Goal: Check status: Check status

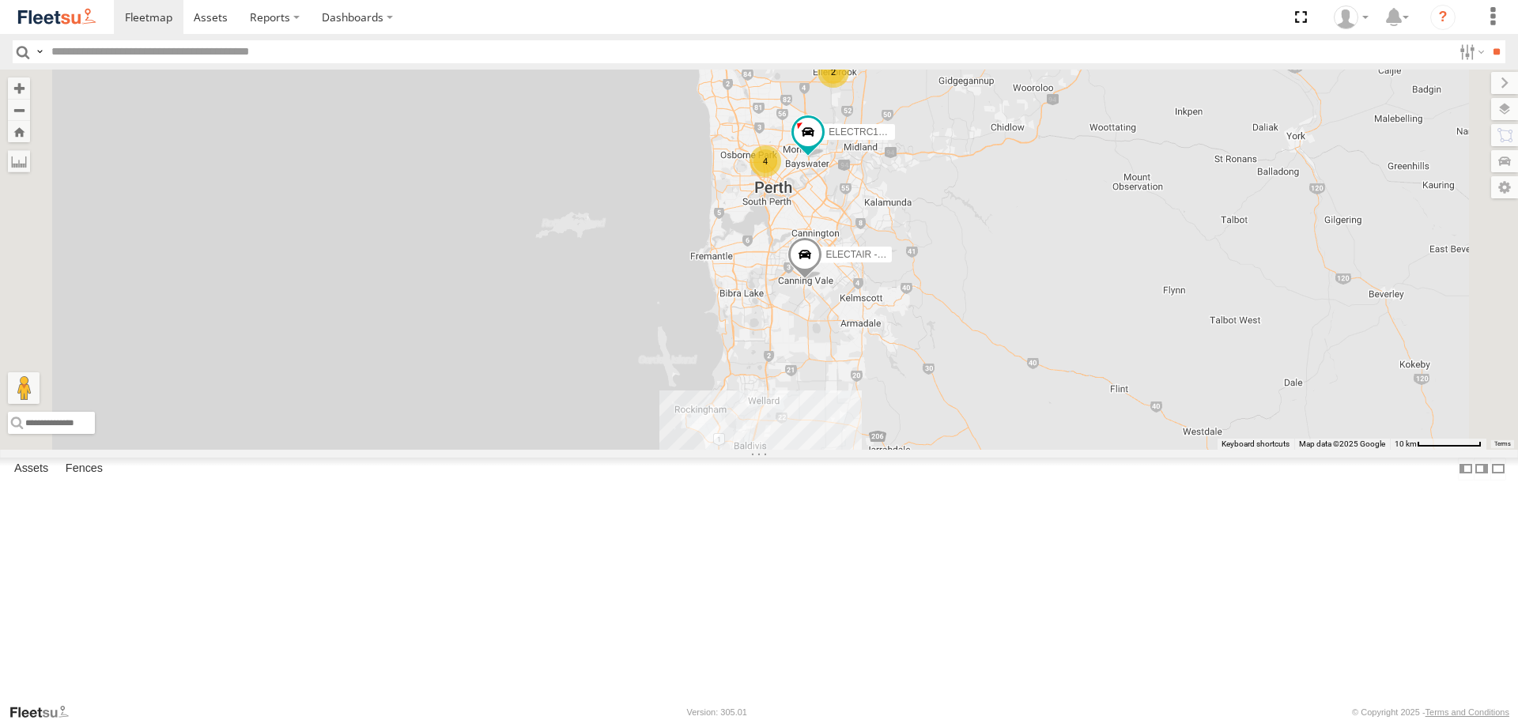
click at [0, 0] on span at bounding box center [0, 0] width 0 height 0
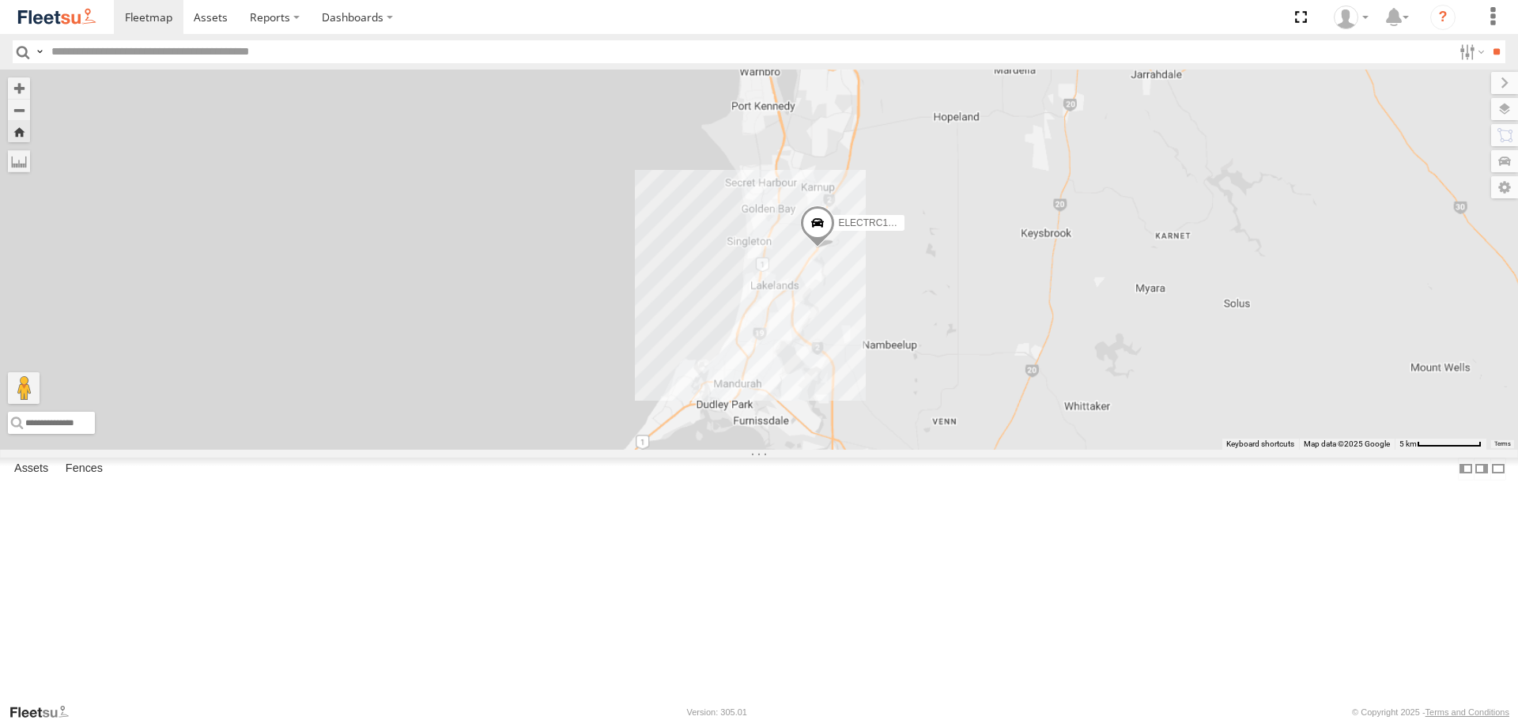
click at [835, 248] on span at bounding box center [817, 227] width 35 height 43
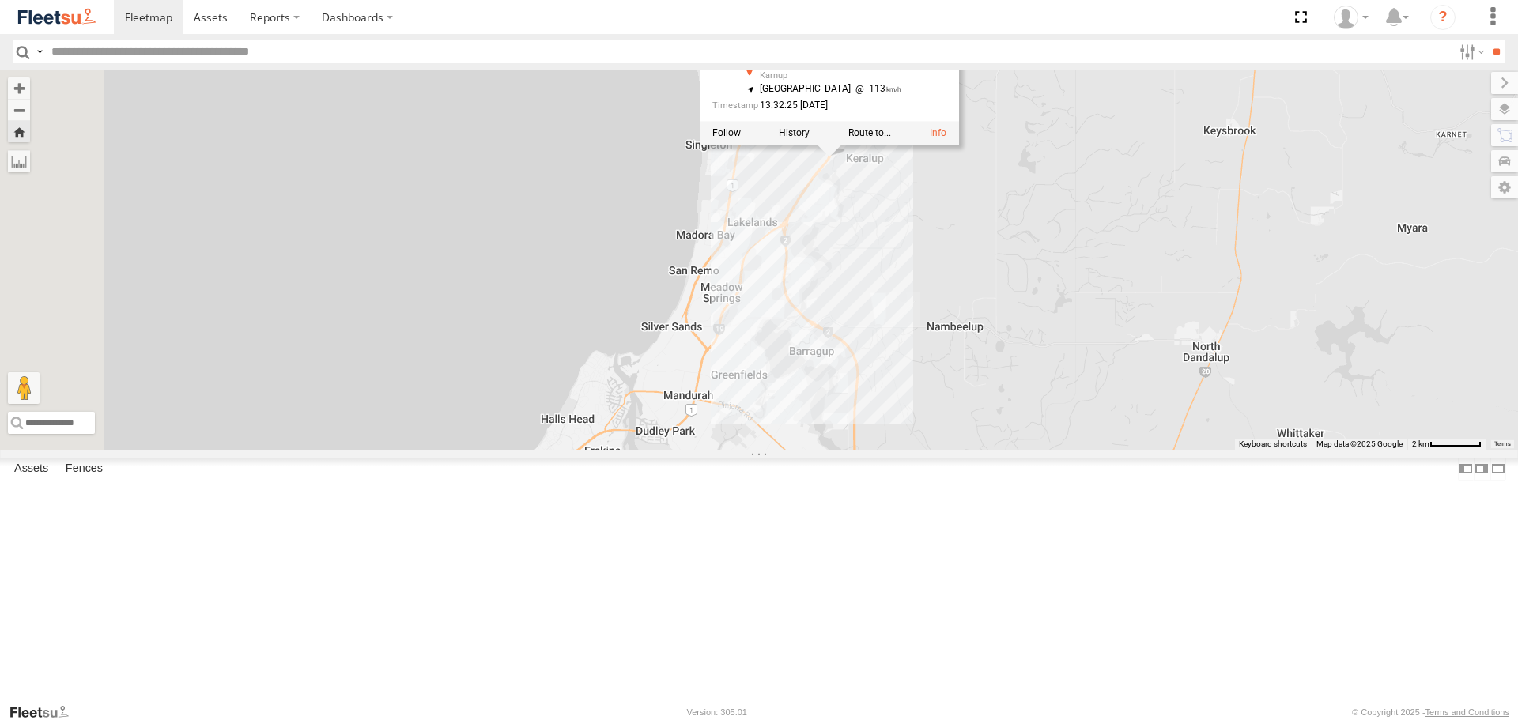
click at [1067, 376] on div "ELECTRC12 - Harry ELECTRC12 - Harry All Assets Kwinana Fwy Karnup -32.44868 , 1…" at bounding box center [759, 259] width 1518 height 379
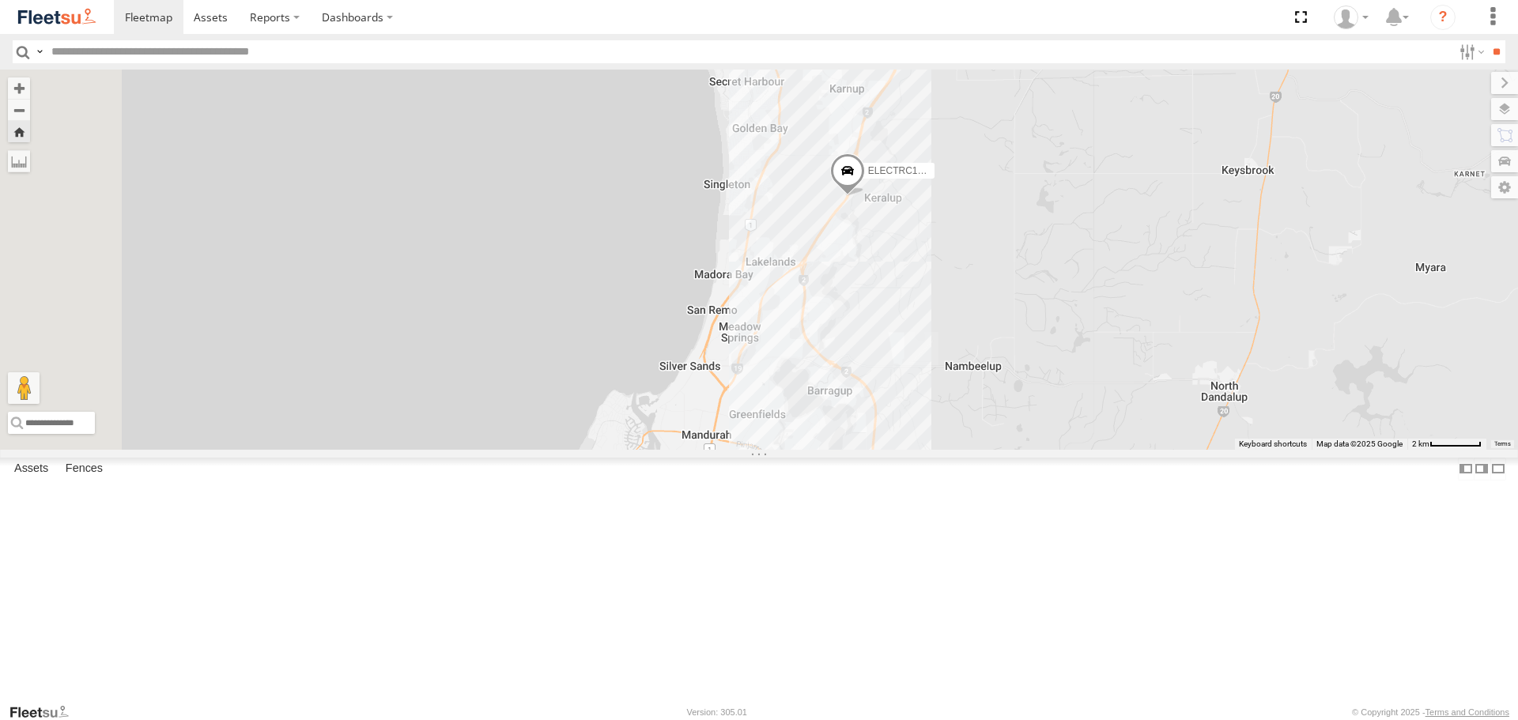
drag, startPoint x: 986, startPoint y: 385, endPoint x: 1005, endPoint y: 430, distance: 48.9
click at [1005, 430] on div "ELECTRC12 - [PERSON_NAME]" at bounding box center [759, 259] width 1518 height 379
click at [1042, 425] on div "ELECTRC12 - [PERSON_NAME]" at bounding box center [759, 259] width 1518 height 379
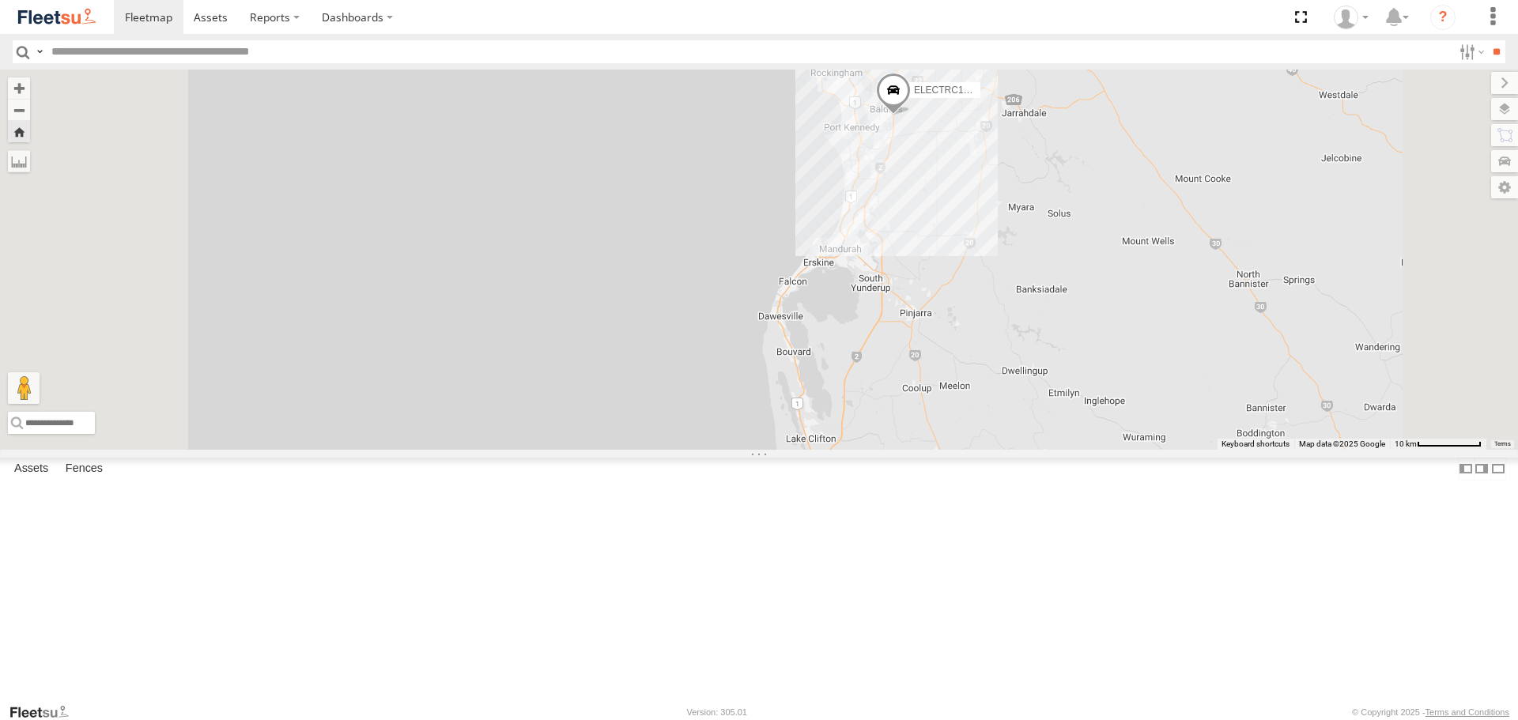
click at [911, 115] on span at bounding box center [893, 94] width 35 height 43
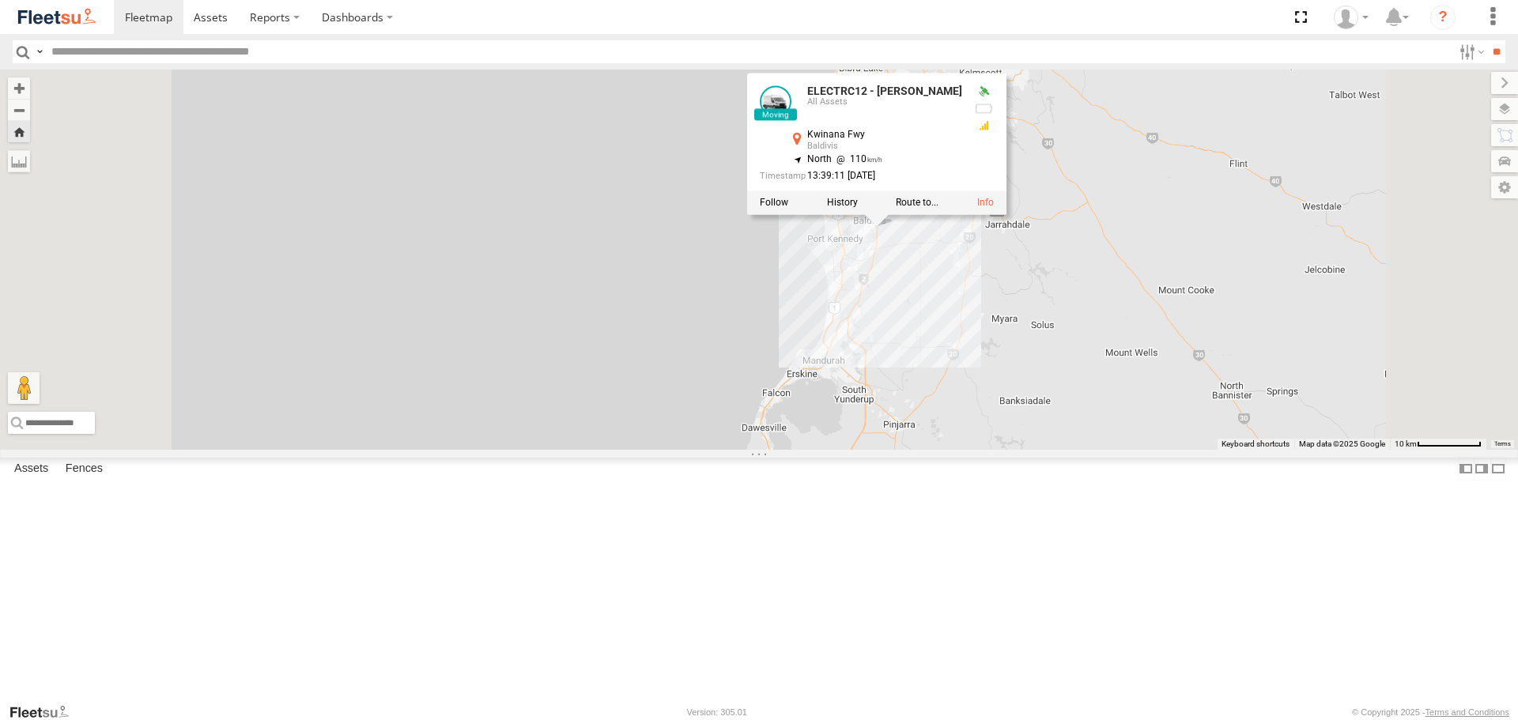
drag, startPoint x: 1183, startPoint y: 290, endPoint x: 1163, endPoint y: 413, distance: 124.1
click at [1163, 413] on div "ELECTRC12 - Harry ELECTRC12 - Harry All Assets Kwinana Fwy Baldivis -32.3401 , …" at bounding box center [759, 259] width 1518 height 379
click at [1092, 394] on div "ELECTRC12 - Harry ELECTRC12 - Harry All Assets Kwinana Fwy Baldivis -32.3401 , …" at bounding box center [759, 259] width 1518 height 379
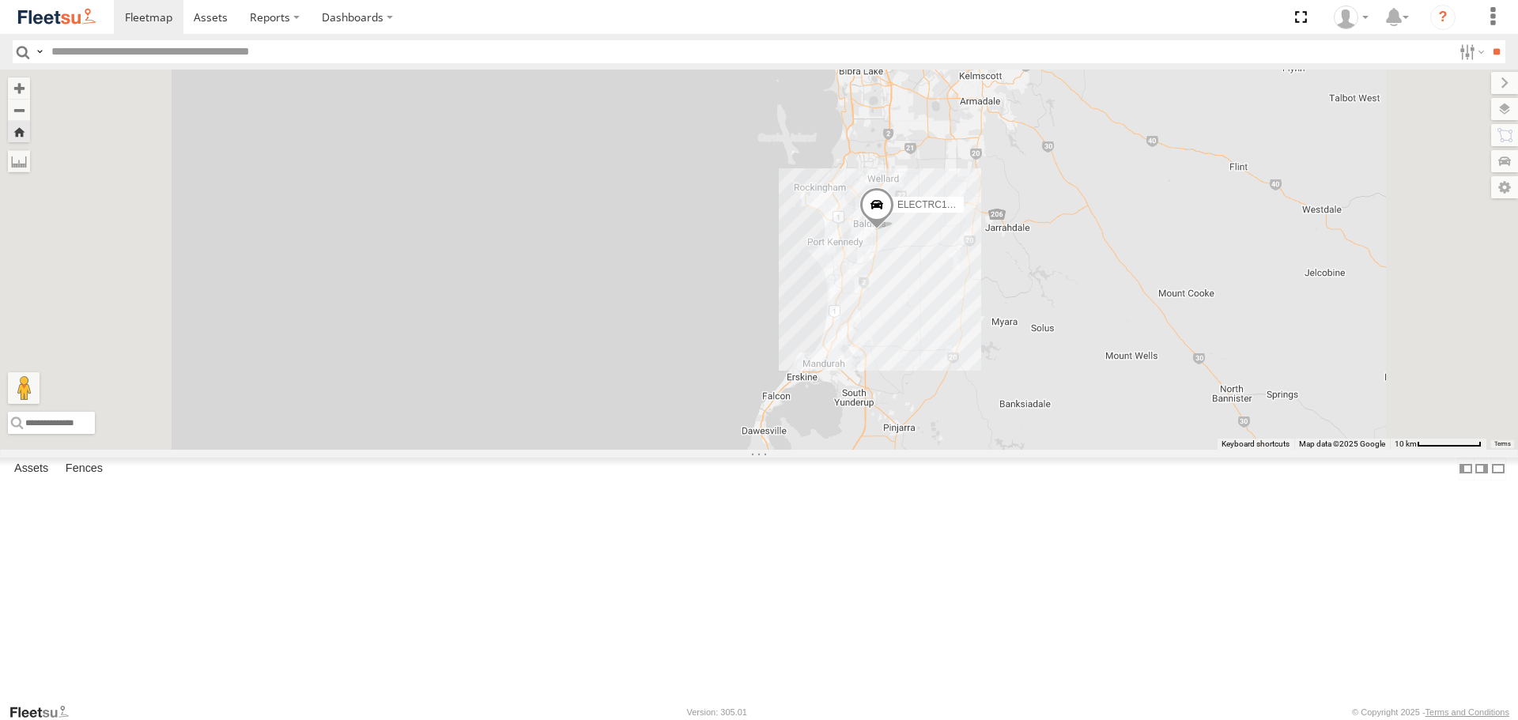
click at [894, 230] on span at bounding box center [876, 208] width 35 height 43
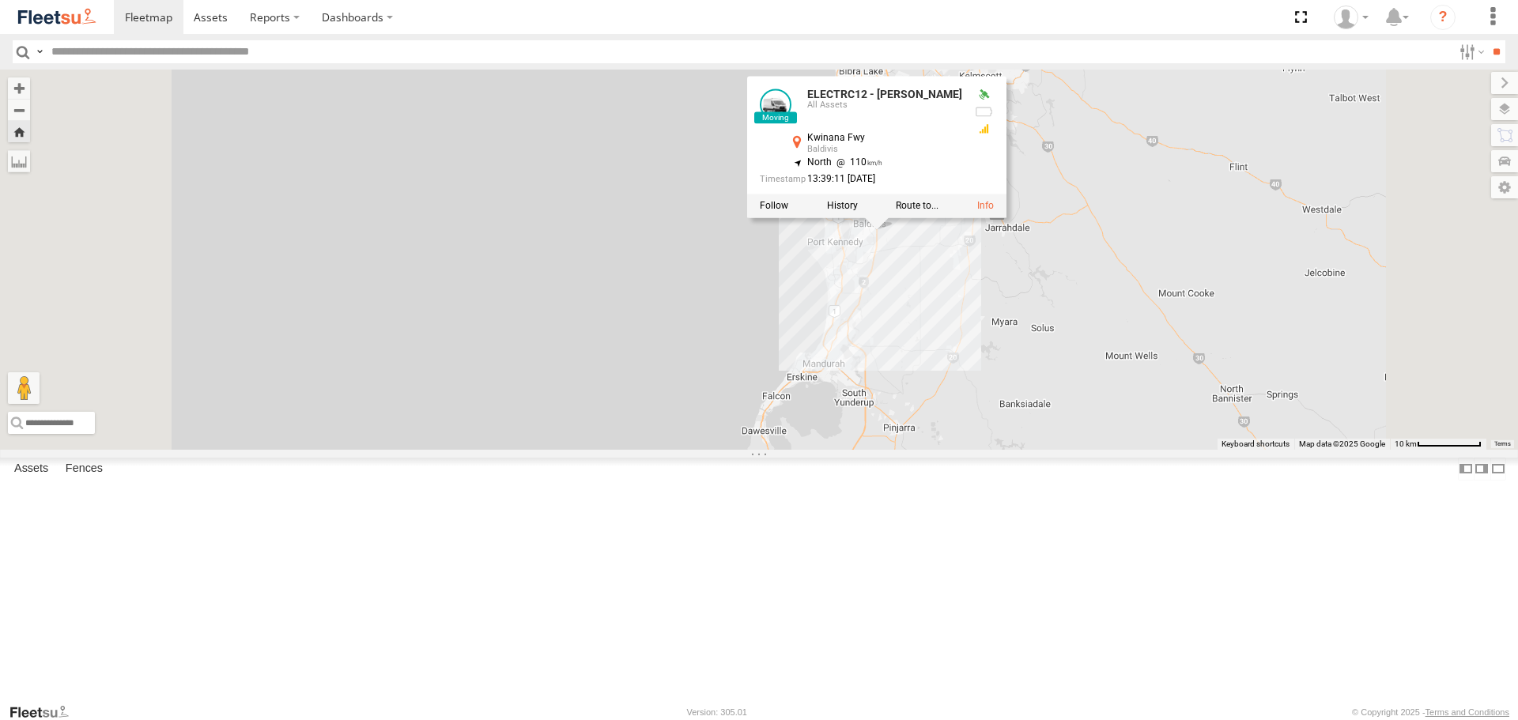
click at [1178, 373] on div "ELECTRC12 - Harry ELECTRC12 - Harry All Assets Kwinana Fwy Baldivis -32.3401 , …" at bounding box center [759, 259] width 1518 height 379
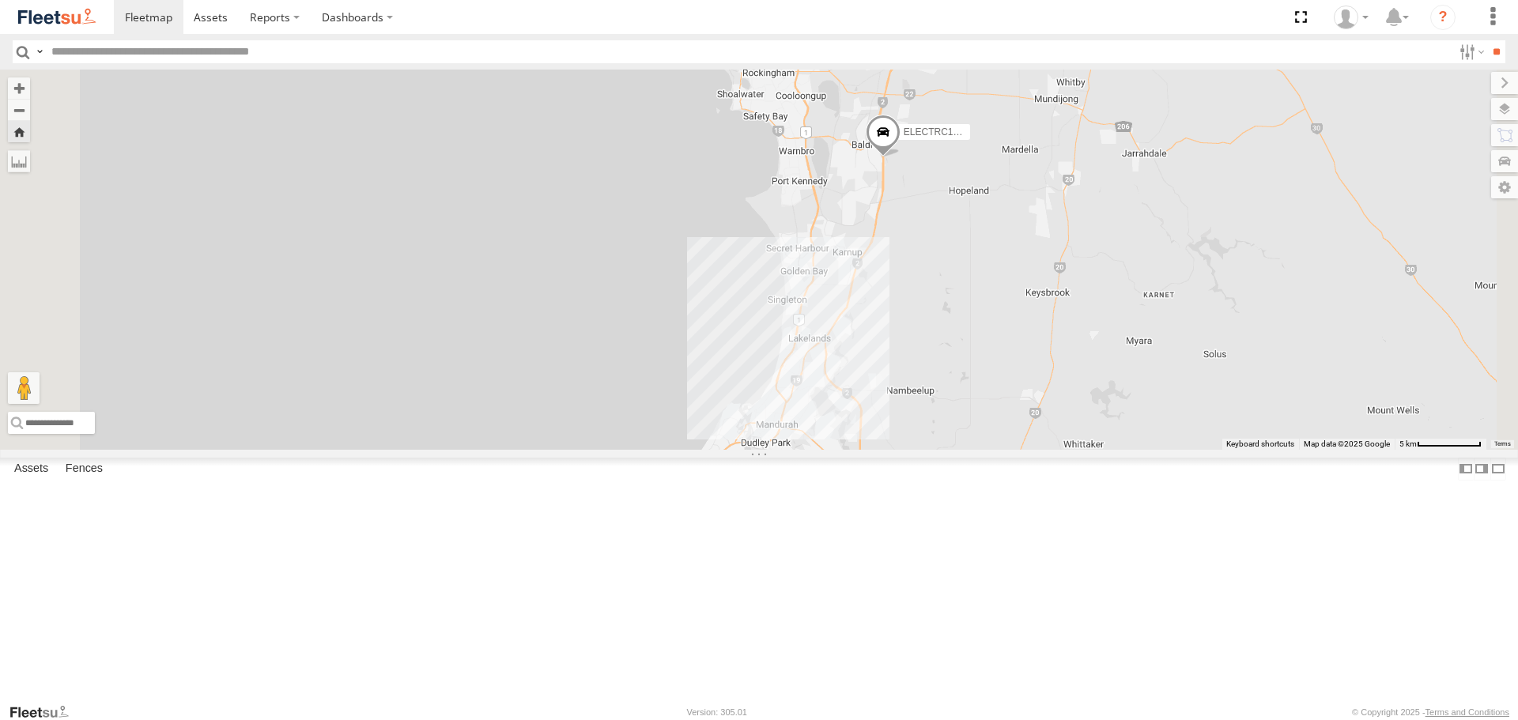
drag, startPoint x: 990, startPoint y: 353, endPoint x: 1047, endPoint y: 385, distance: 64.8
click at [1047, 385] on div "ELECTRC12 - [PERSON_NAME]" at bounding box center [759, 259] width 1518 height 379
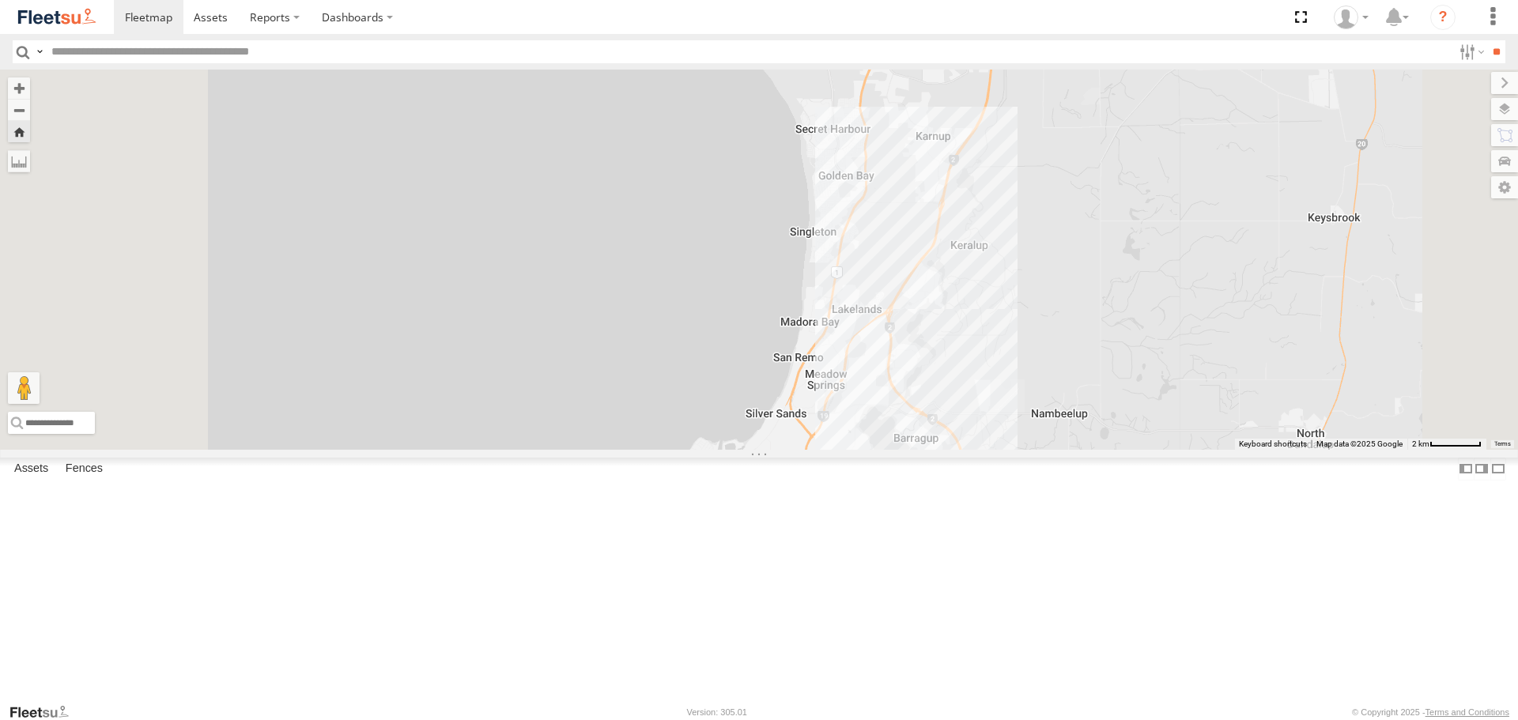
drag, startPoint x: 1054, startPoint y: 463, endPoint x: 1104, endPoint y: 526, distance: 81.0
click at [1104, 449] on div "ELECTRC12 - [PERSON_NAME]" at bounding box center [759, 259] width 1518 height 379
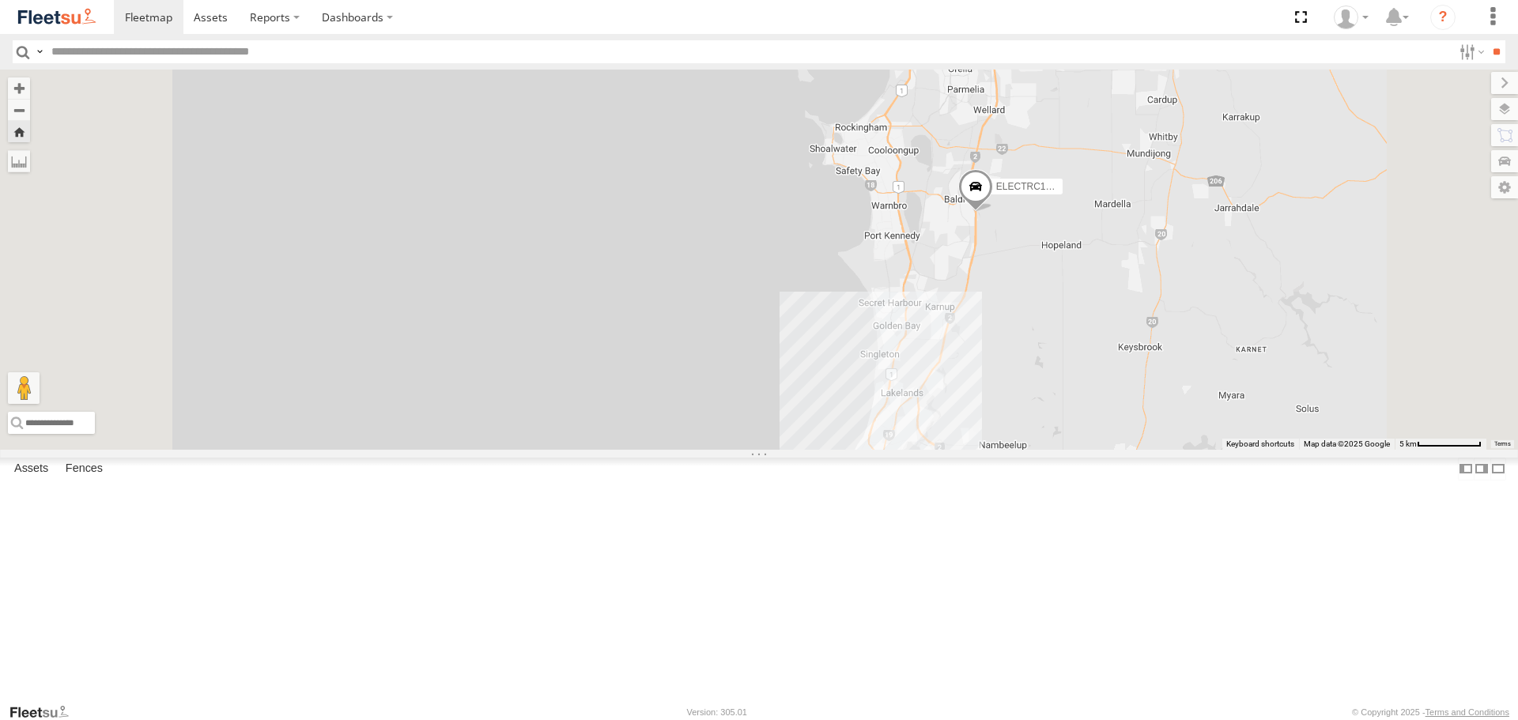
drag, startPoint x: 1127, startPoint y: 453, endPoint x: 1134, endPoint y: 479, distance: 27.0
click at [1134, 449] on div "ELECTRC12 - [PERSON_NAME]" at bounding box center [759, 259] width 1518 height 379
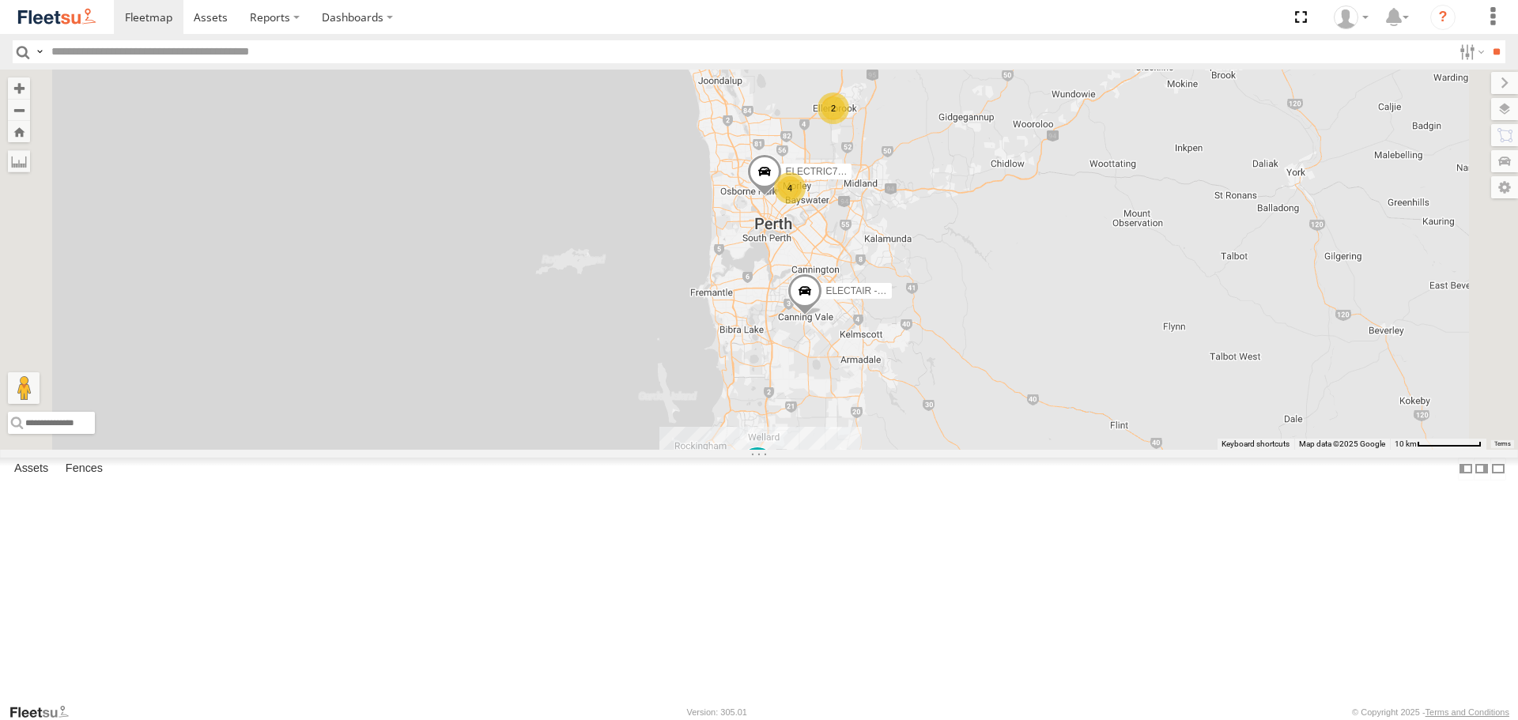
click at [0, 0] on span at bounding box center [0, 0] width 0 height 0
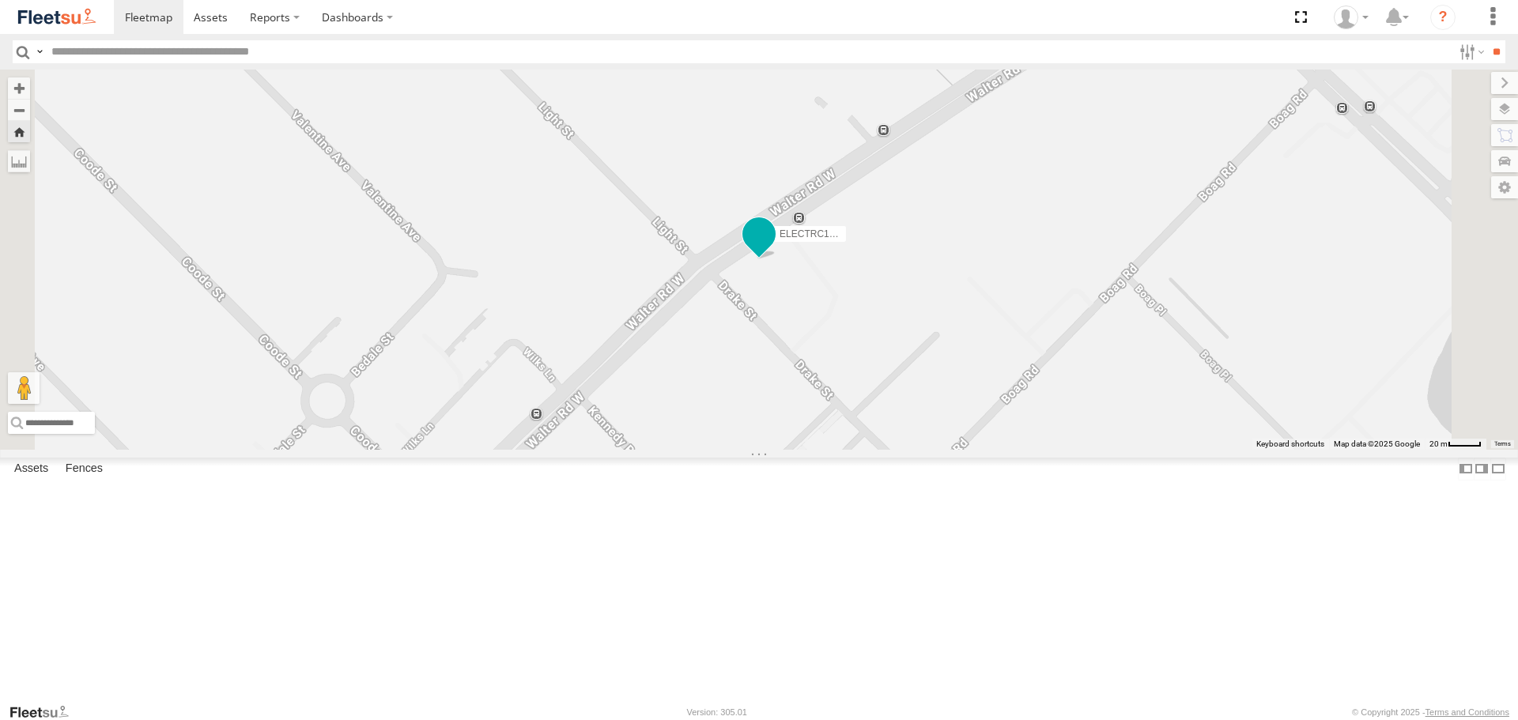
click at [773, 249] on span at bounding box center [759, 235] width 28 height 28
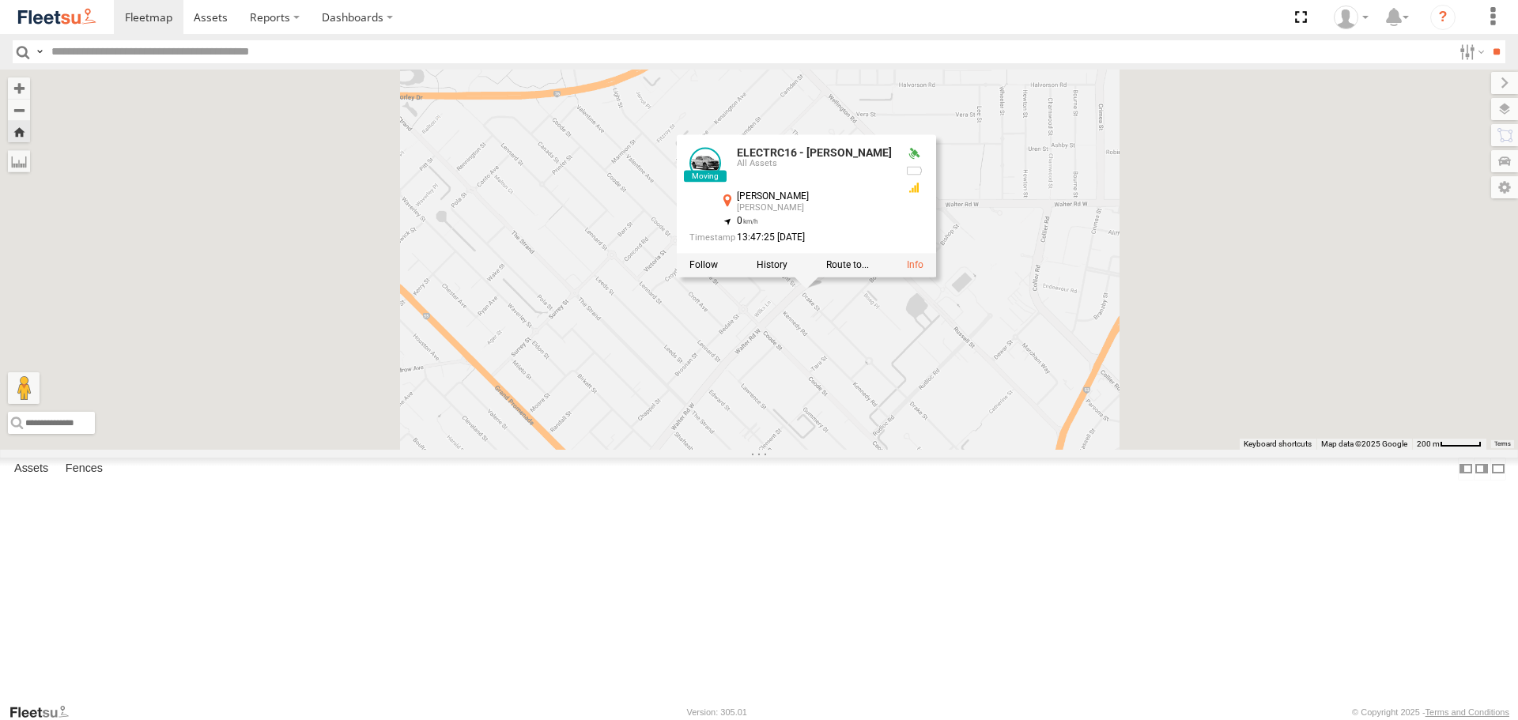
click at [1021, 449] on div "ELECTRC16 - Johnny ELECTRC16 - Johnny All Assets Walter Rd W Morley -31.89806 ,…" at bounding box center [759, 259] width 1518 height 379
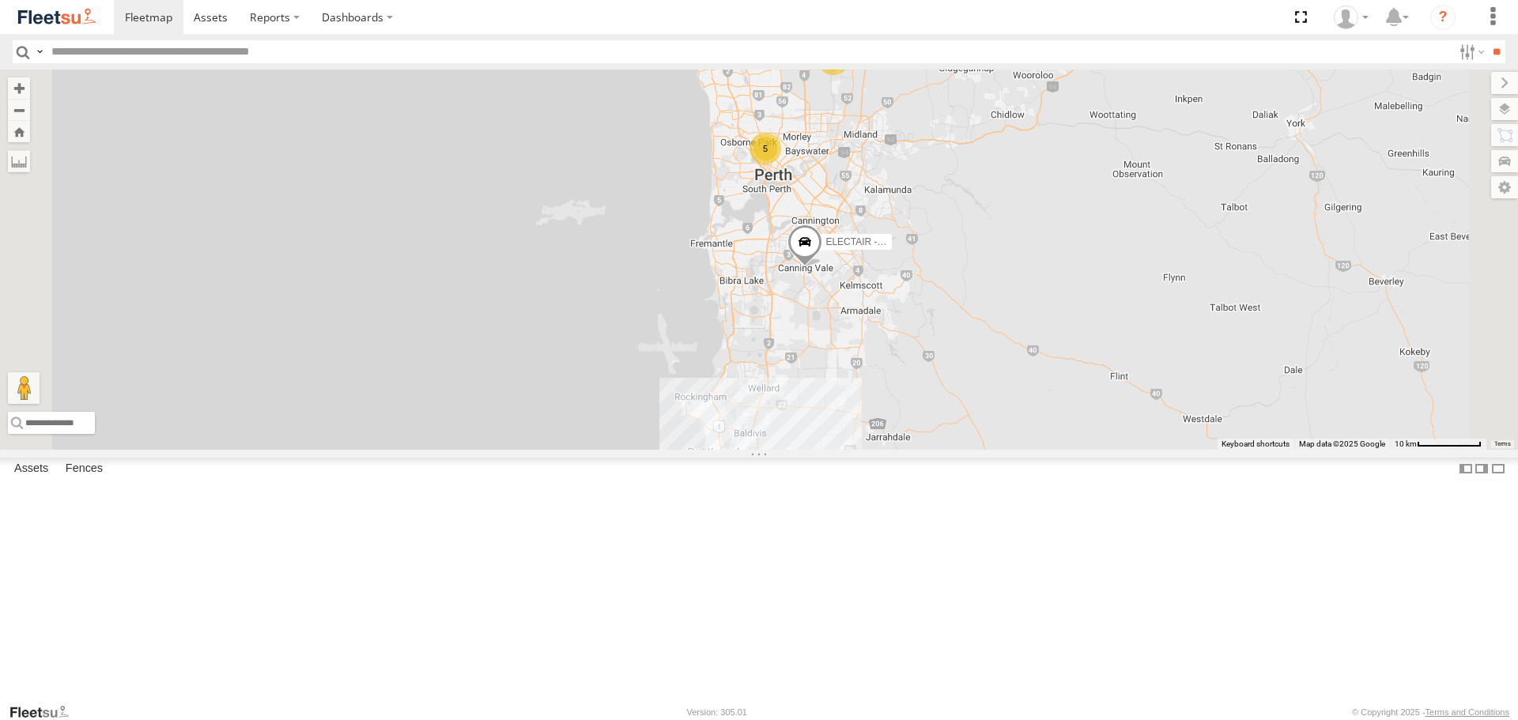
click at [0, 0] on span at bounding box center [0, 0] width 0 height 0
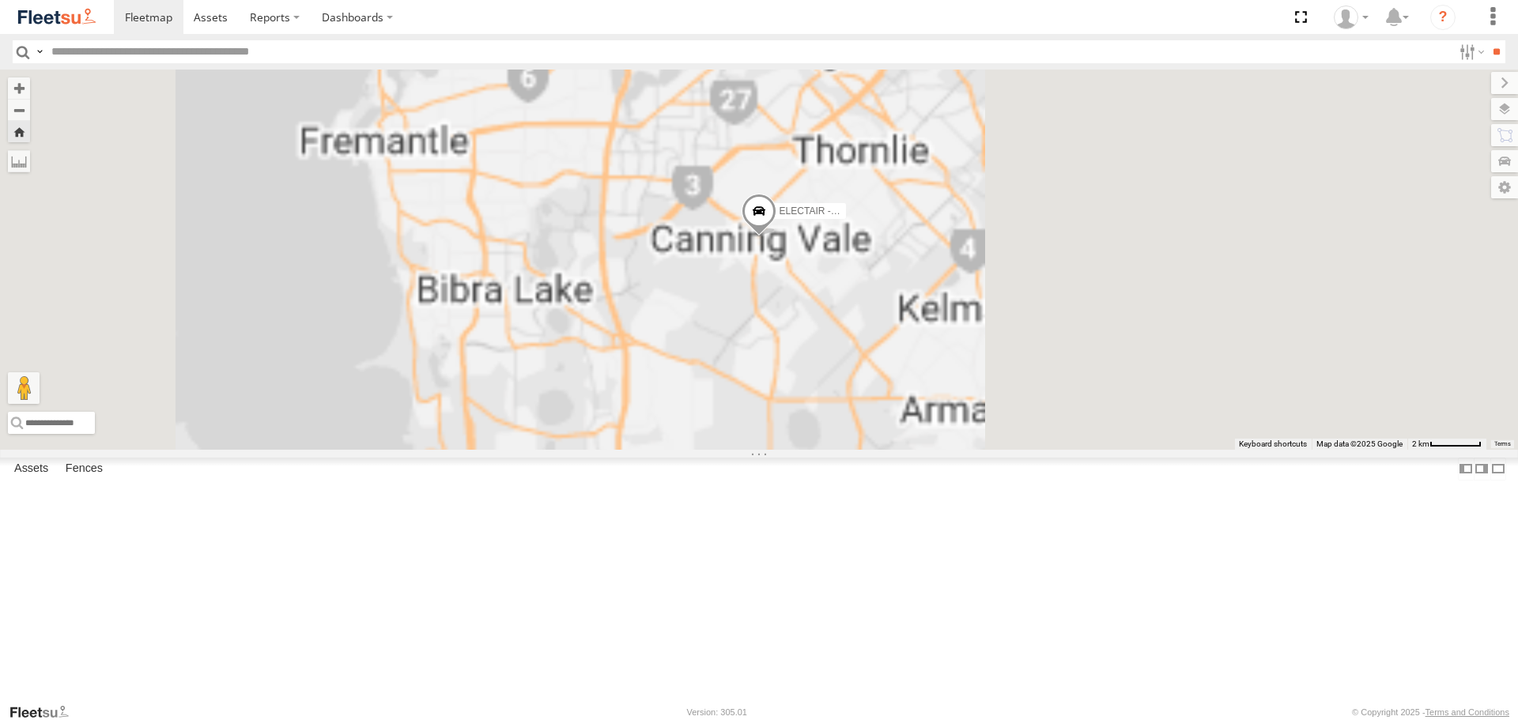
click at [776, 236] on span at bounding box center [758, 215] width 35 height 43
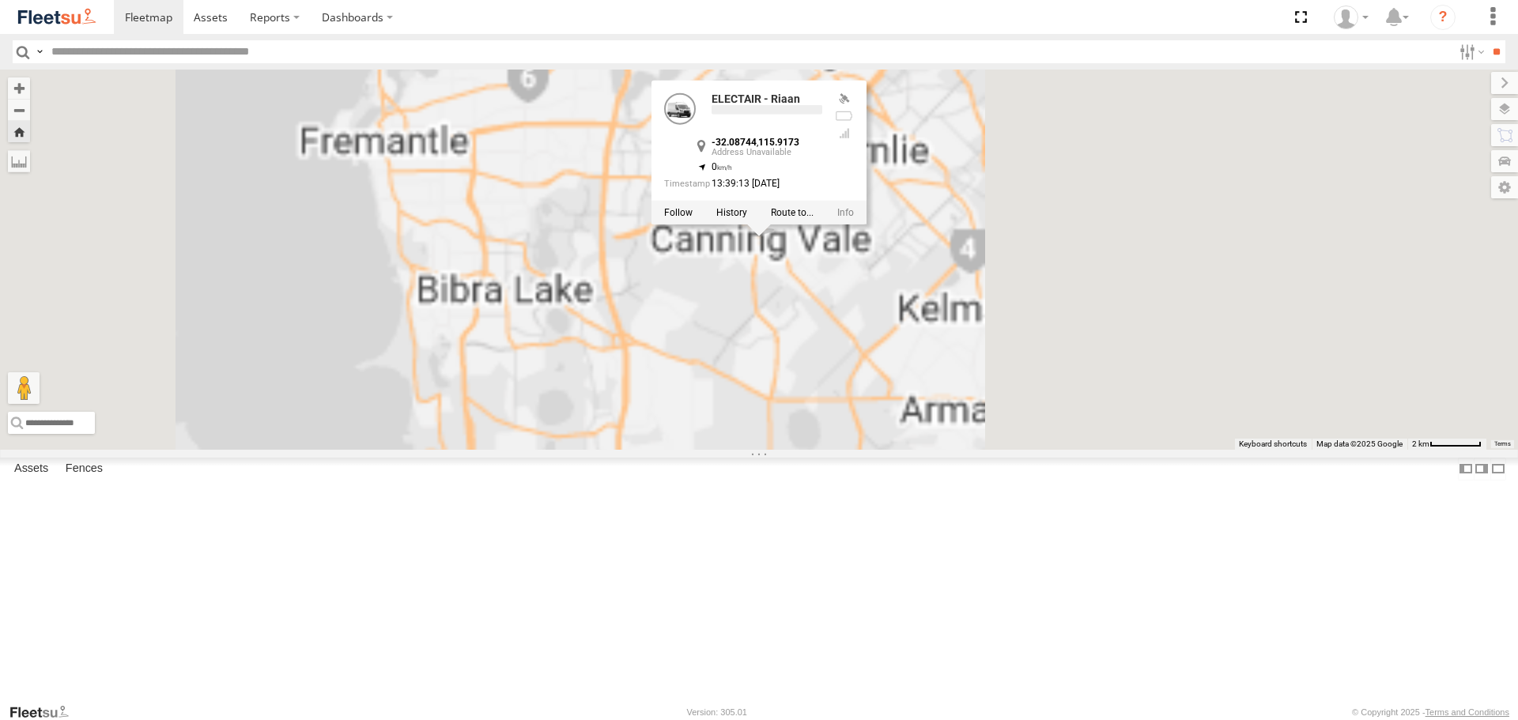
click at [828, 390] on div "ELECTAIR - Riaan ELECTAIR - Riaan -32.08744 , 115.9173 0 13:39:13 11/08/2025" at bounding box center [759, 259] width 1518 height 379
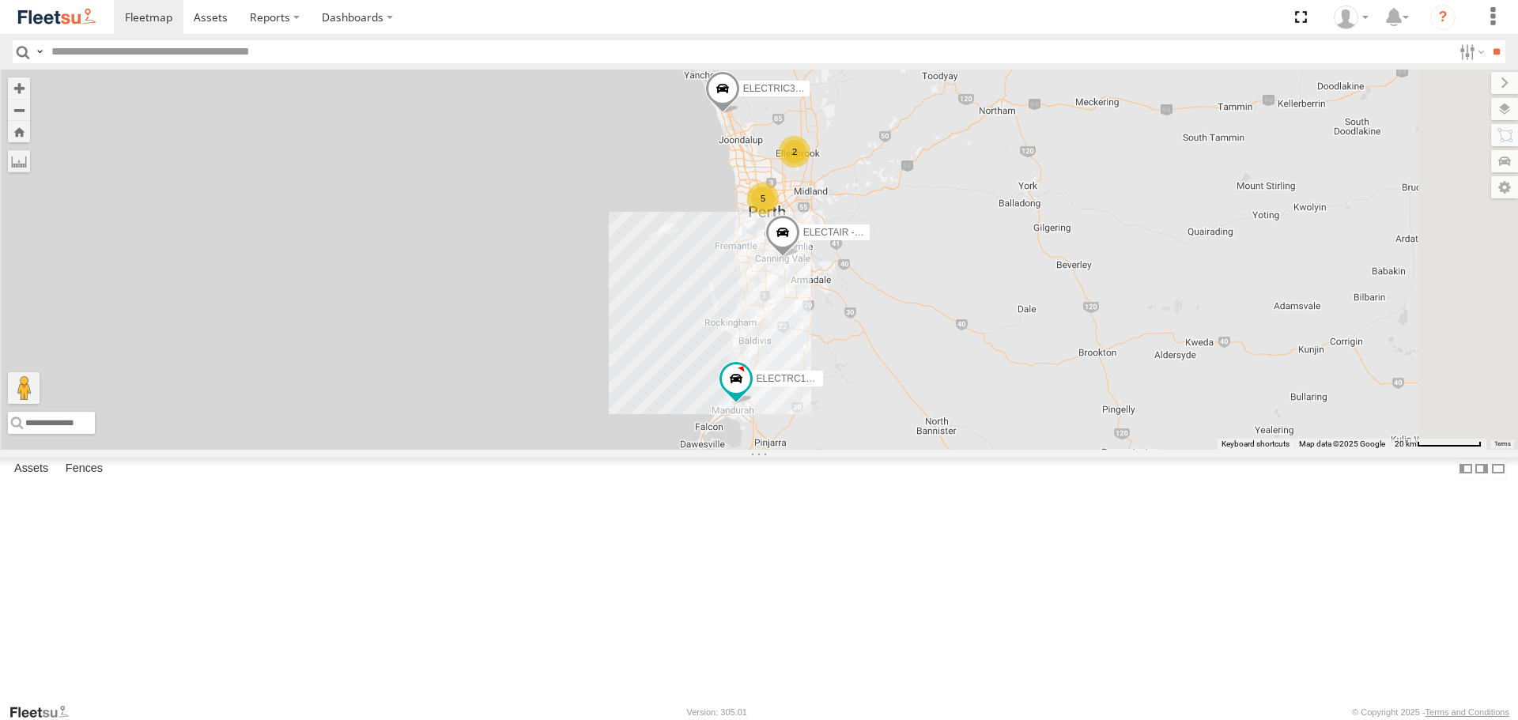
click at [0, 0] on span at bounding box center [0, 0] width 0 height 0
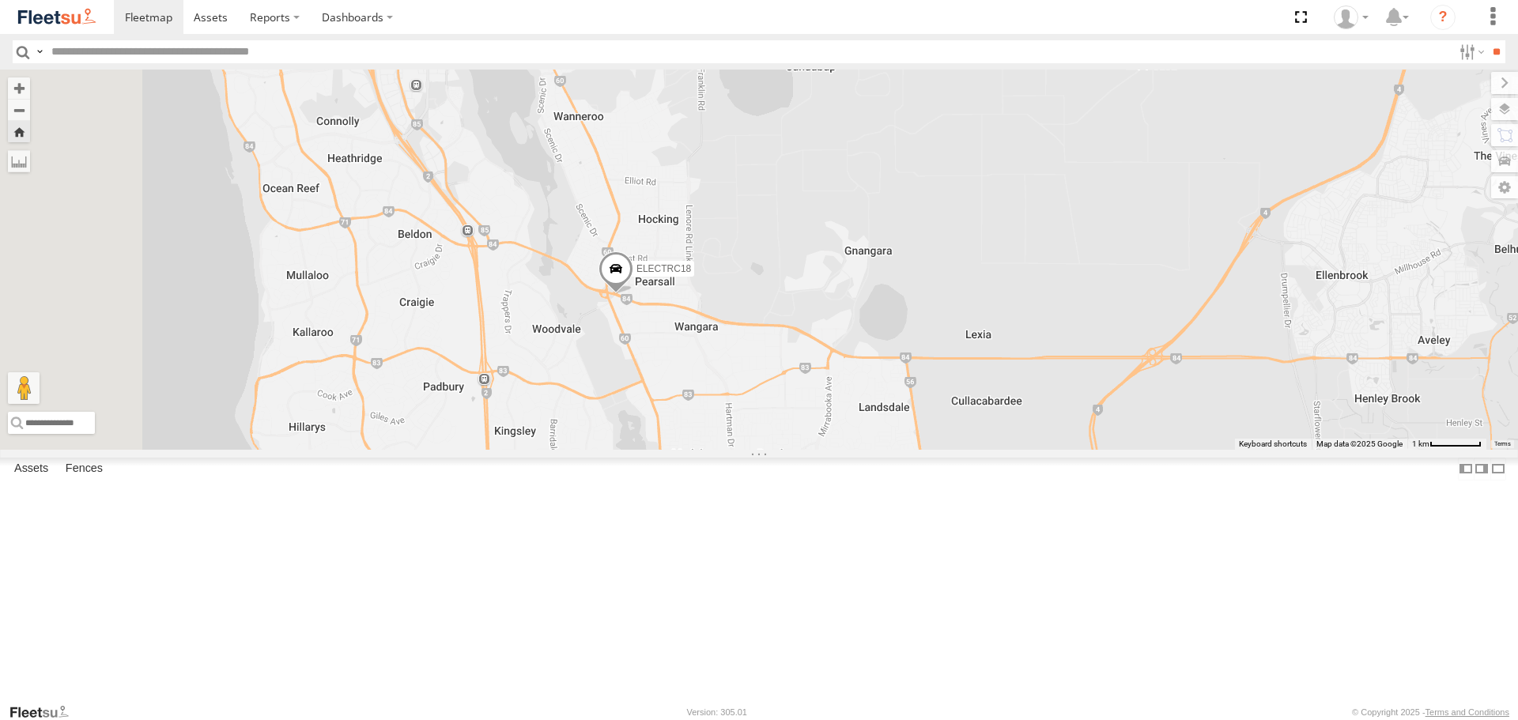
drag, startPoint x: 975, startPoint y: 291, endPoint x: 1224, endPoint y: 432, distance: 285.7
click at [1224, 432] on div "ELECTRC18" at bounding box center [759, 259] width 1518 height 379
click at [633, 295] on span at bounding box center [615, 273] width 35 height 43
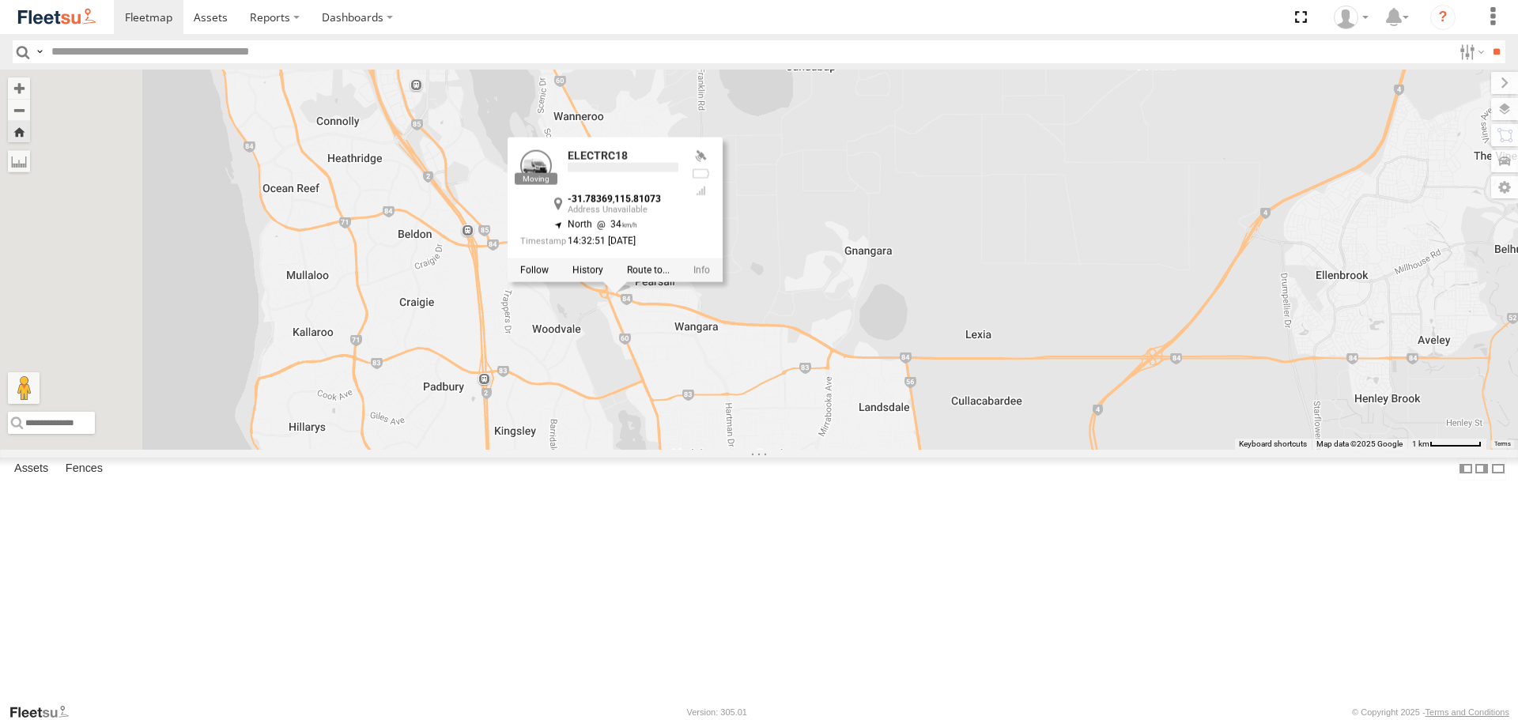
click at [936, 449] on div "ELECTRC18 ELECTRC18 -31.78369 , 115.81073 North 34 14:32:51 11/08/2025" at bounding box center [759, 259] width 1518 height 379
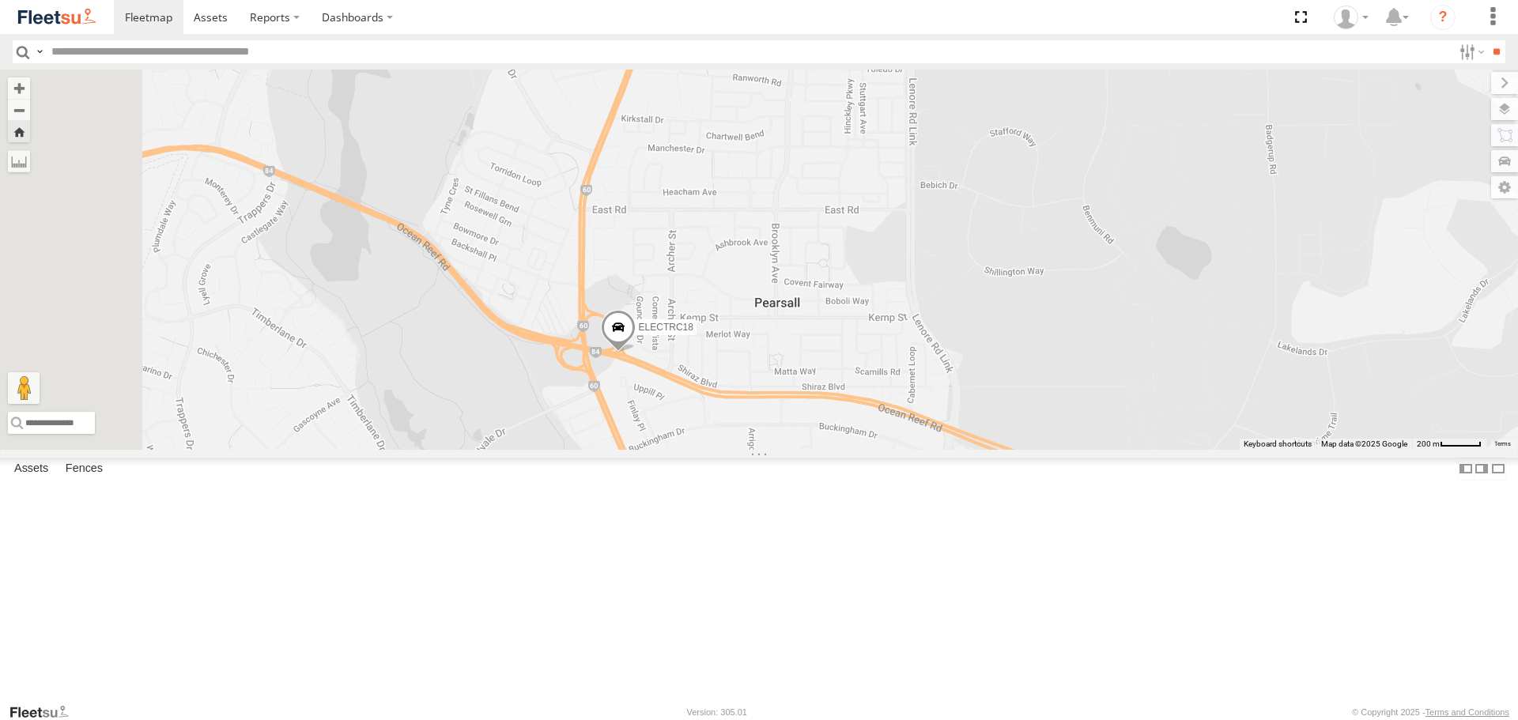
drag, startPoint x: 828, startPoint y: 354, endPoint x: 959, endPoint y: 433, distance: 153.2
click at [959, 433] on div "ELECTRC18" at bounding box center [759, 259] width 1518 height 379
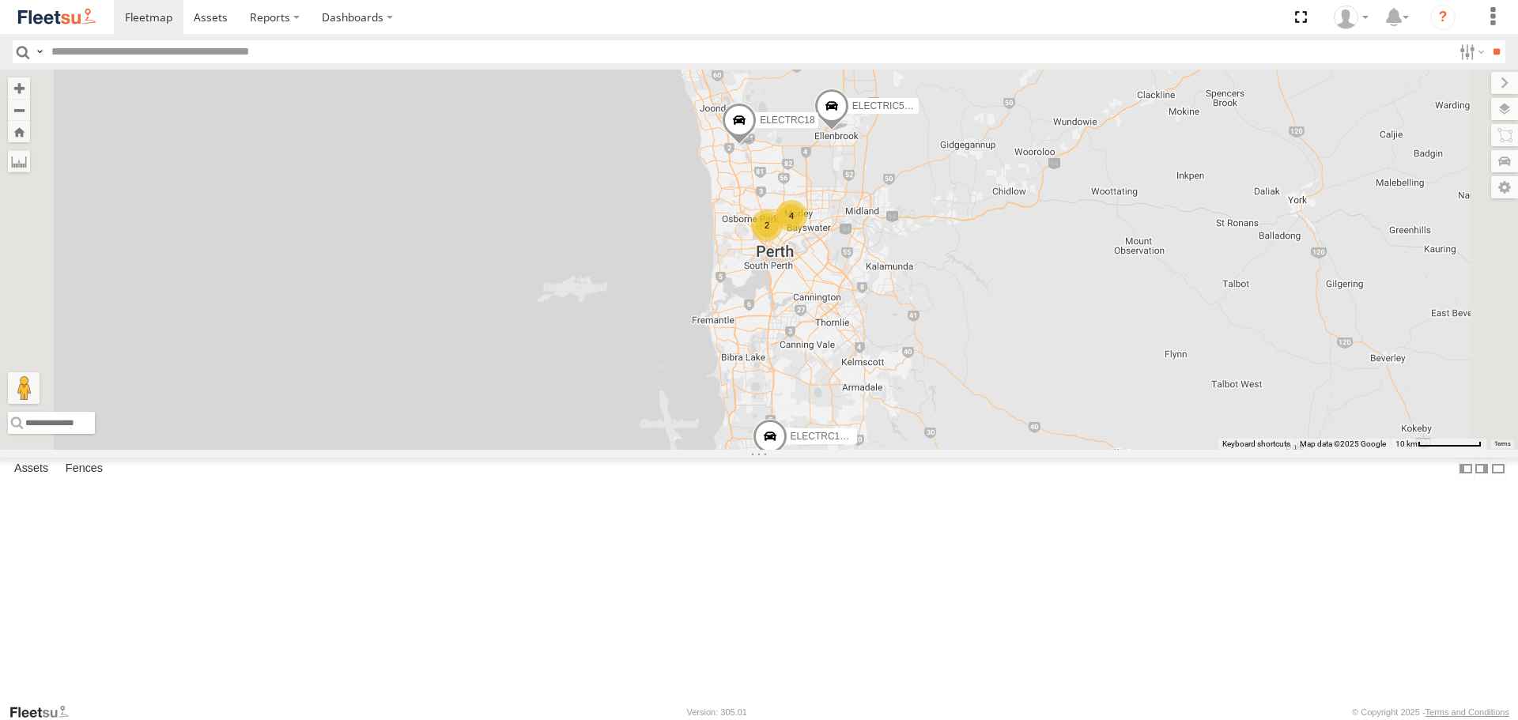
click at [0, 0] on div at bounding box center [0, 0] width 0 height 0
click at [0, 0] on span at bounding box center [0, 0] width 0 height 0
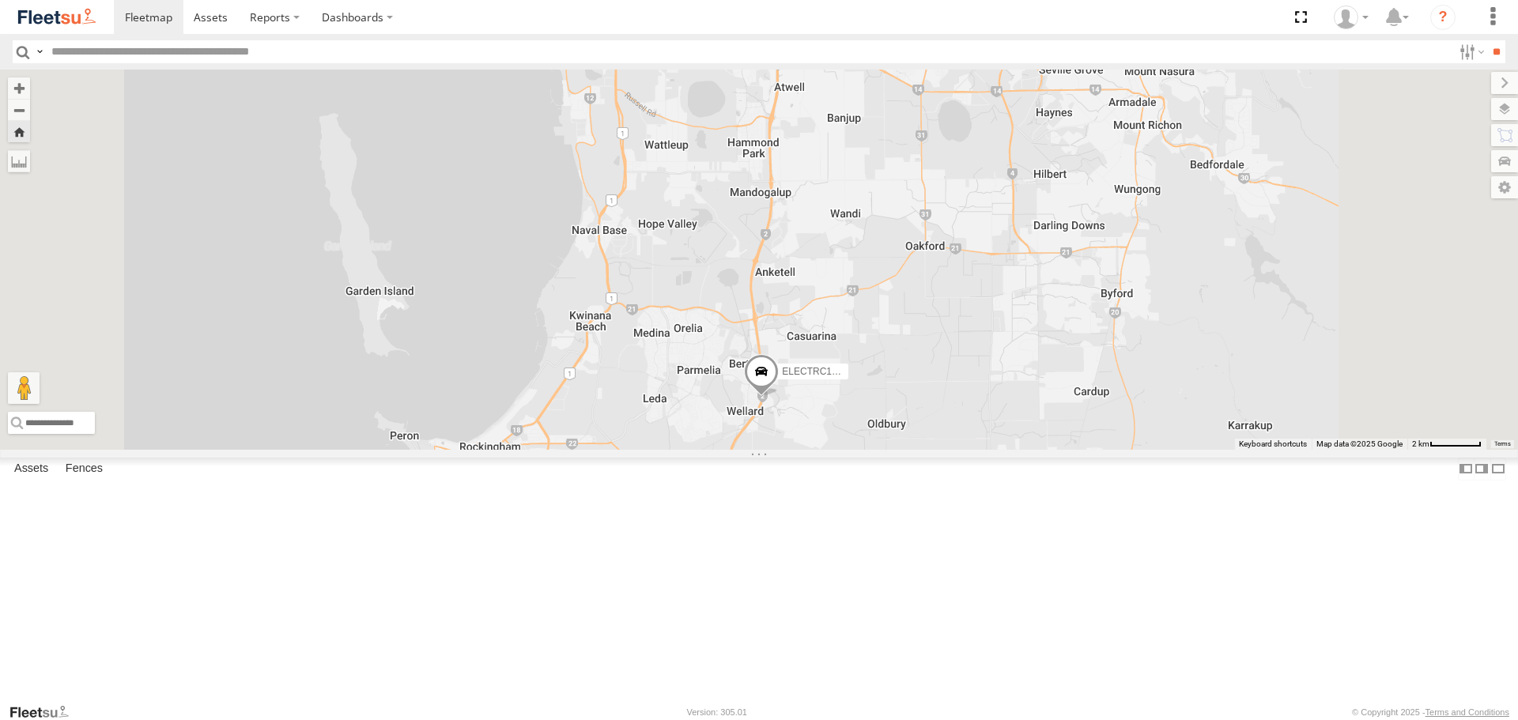
drag, startPoint x: 1048, startPoint y: 285, endPoint x: 1026, endPoint y: 406, distance: 122.9
click at [1026, 406] on div "ELECTRC12 - [PERSON_NAME]" at bounding box center [759, 259] width 1518 height 379
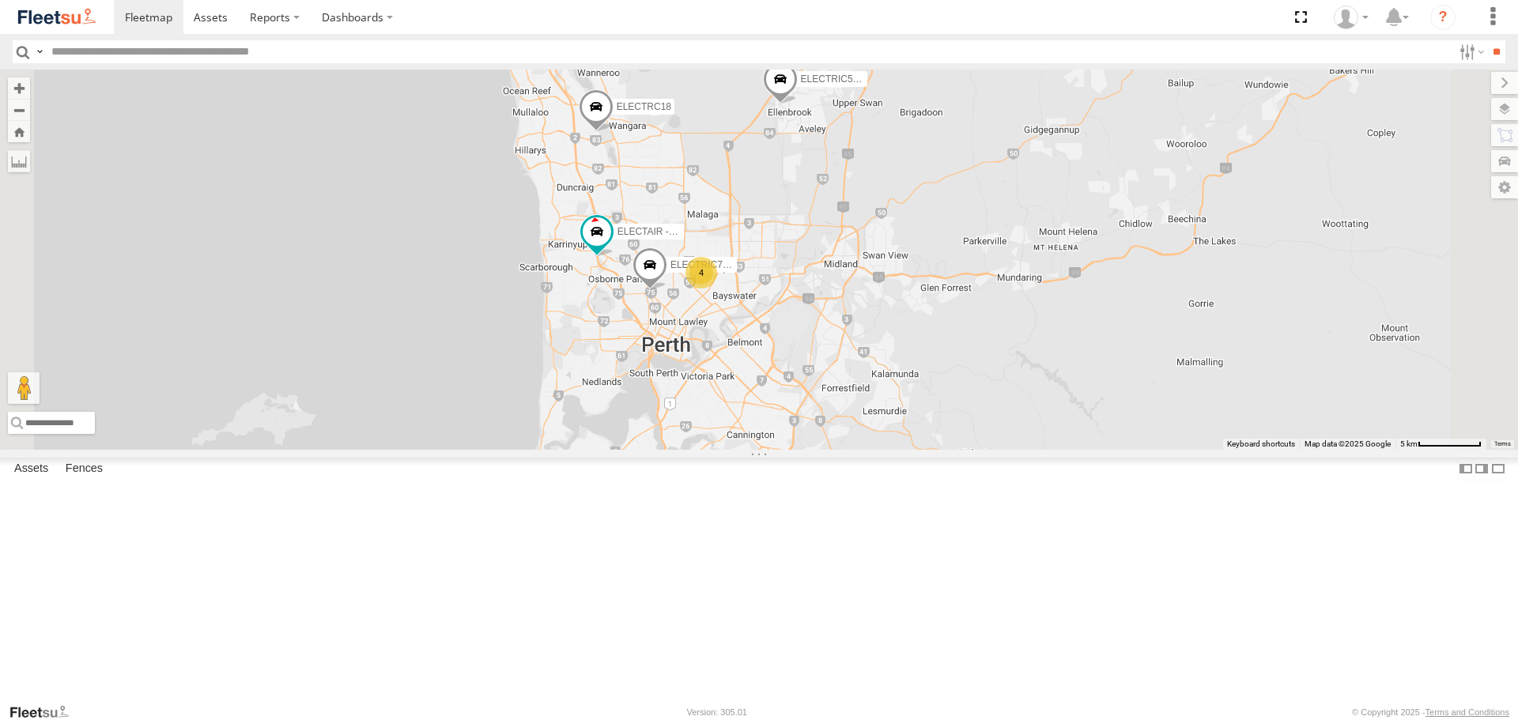
click at [667, 291] on span at bounding box center [649, 269] width 35 height 43
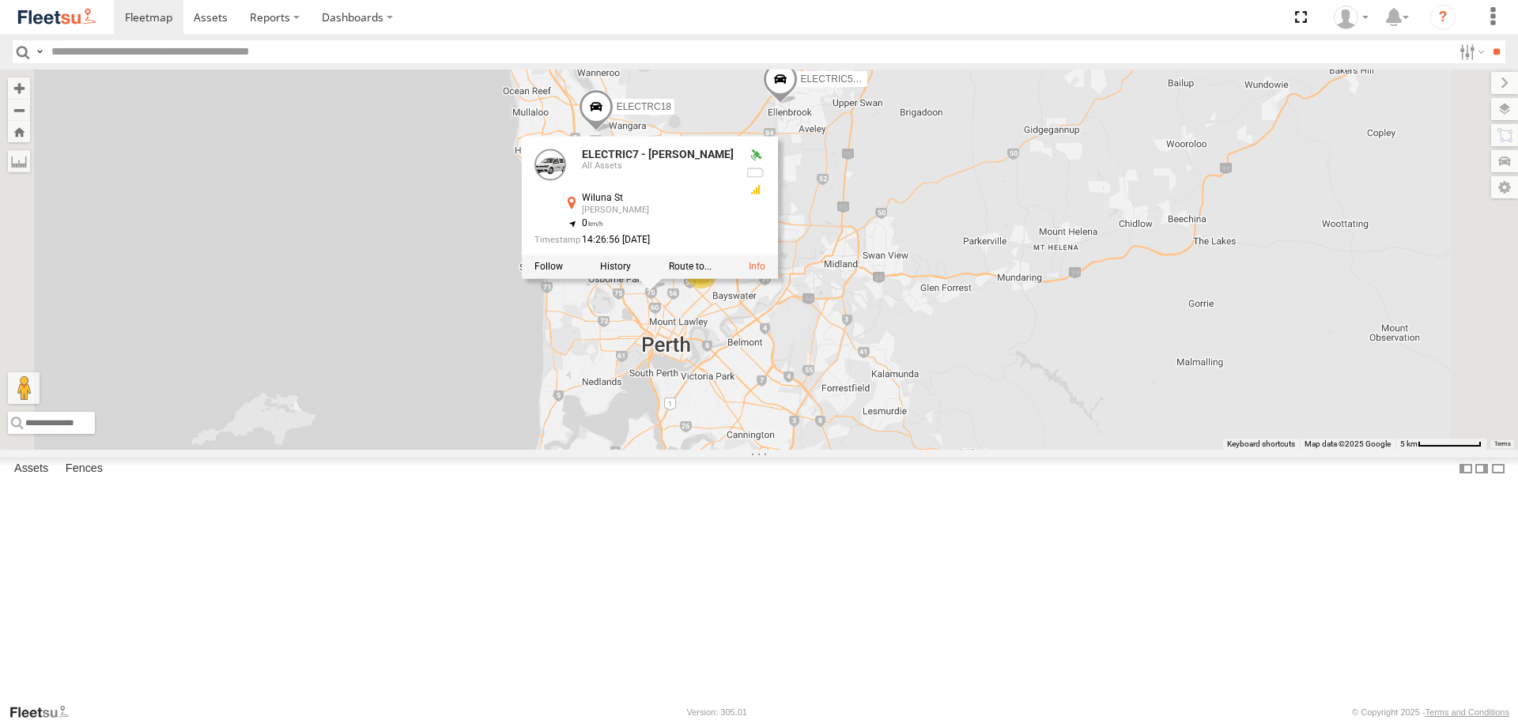
click at [1072, 300] on div "ELECTRC12 - Harry ELECTRIC7 - John ELECTRIC5 - George ELECTRIC3 - Leo ELECTRC18…" at bounding box center [759, 259] width 1518 height 379
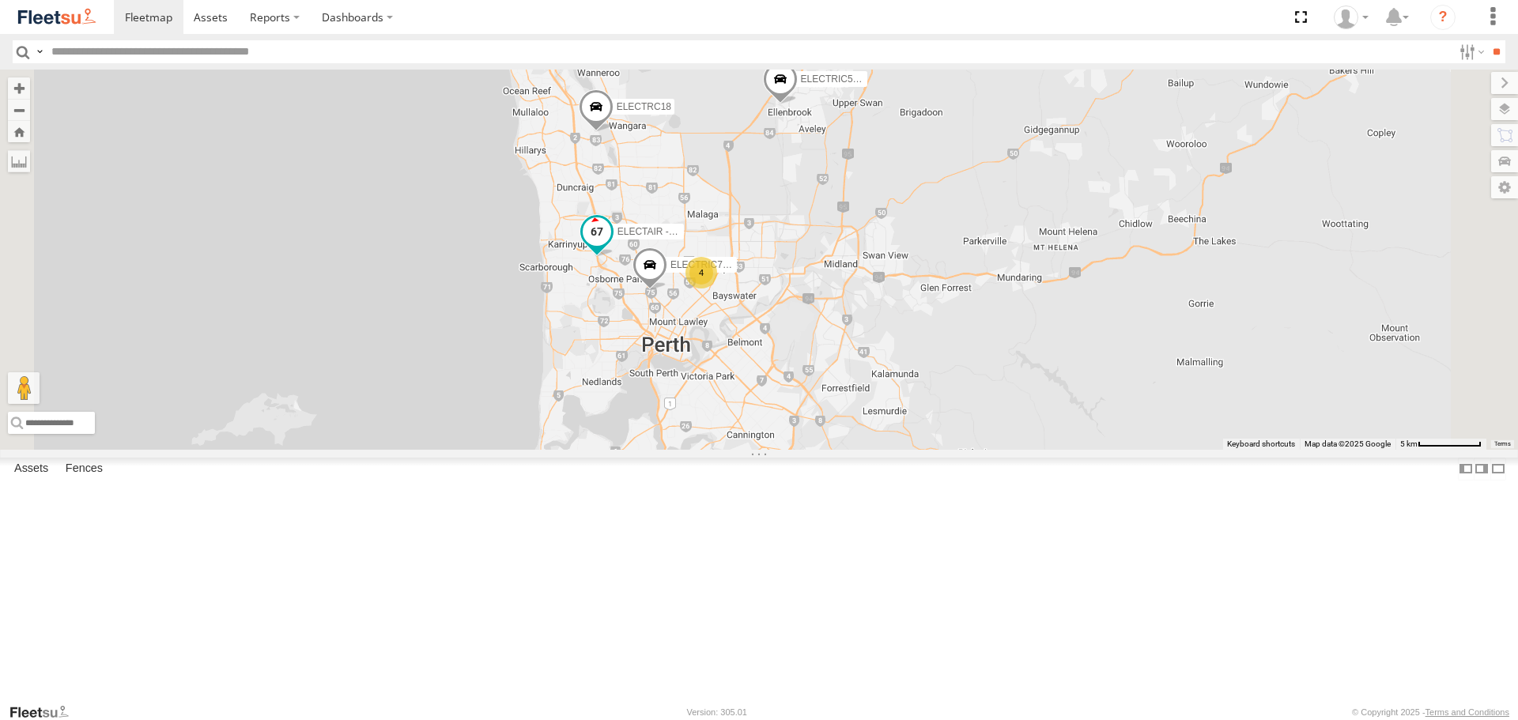
click at [611, 247] on span at bounding box center [597, 232] width 28 height 28
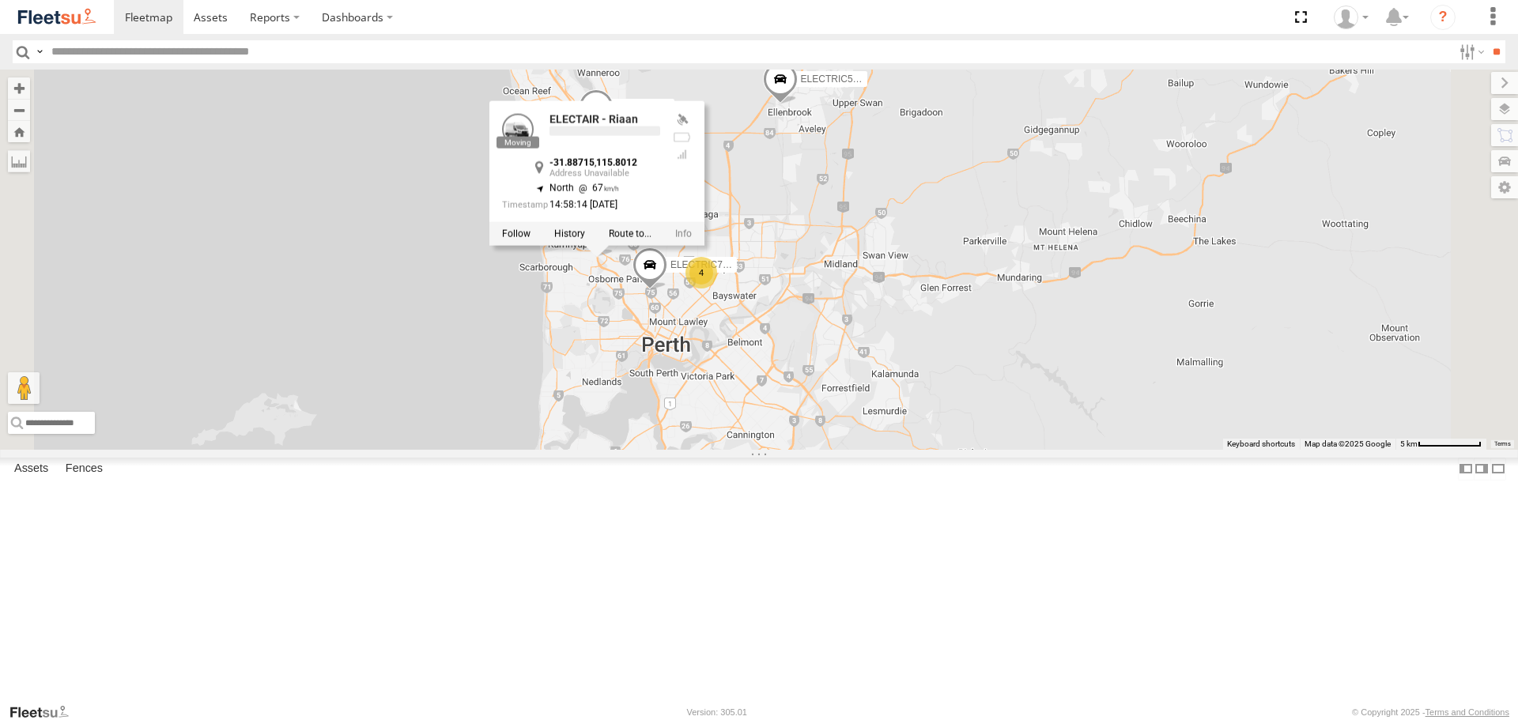
click at [1012, 327] on div "ELECTRC12 - Harry ELECTRIC7 - John ELECTRIC5 - George ELECTRIC3 - Leo ELECTRC18…" at bounding box center [759, 259] width 1518 height 379
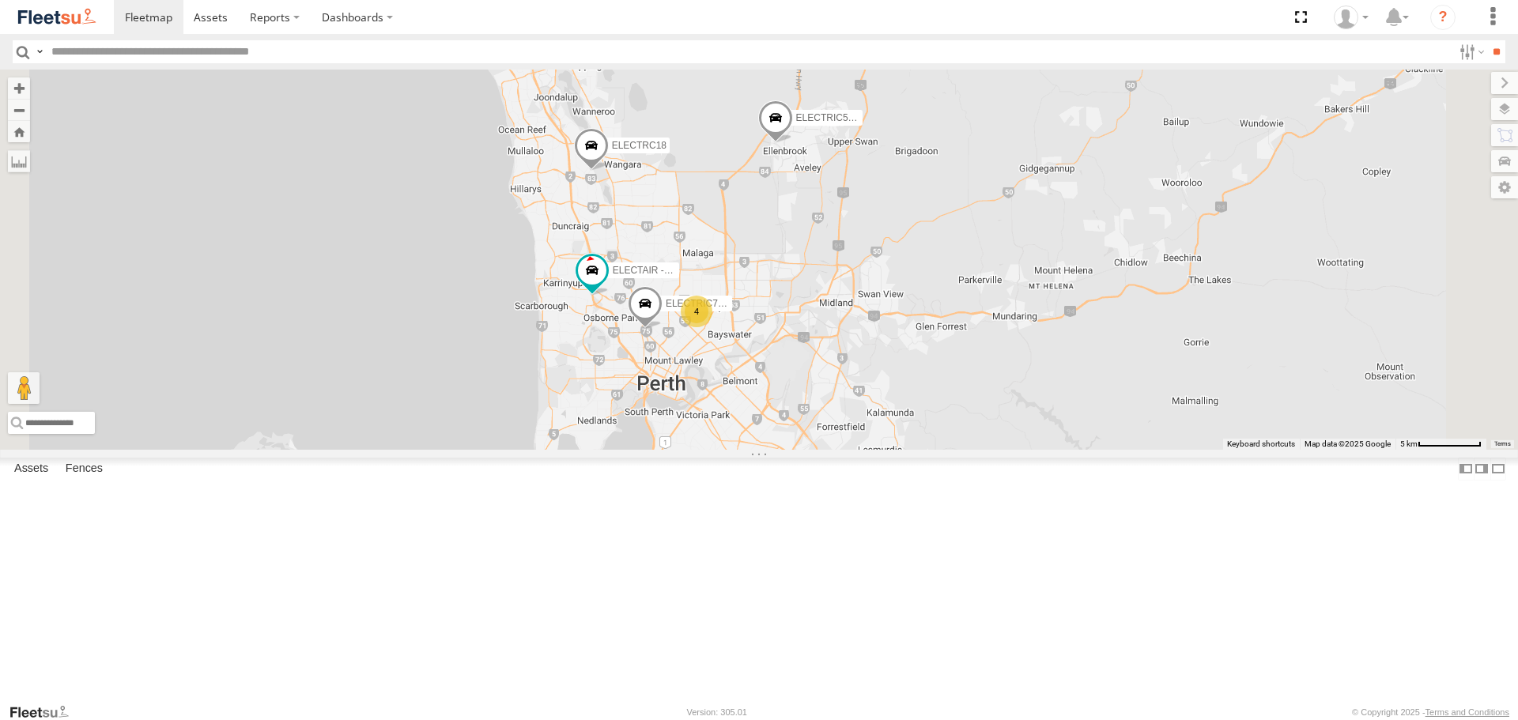
drag, startPoint x: 1003, startPoint y: 309, endPoint x: 992, endPoint y: 300, distance: 14.6
click at [997, 352] on div "ELECTRC12 - Harry ELECTRIC7 - John ELECTRIC5 - George ELECTRIC3 - Leo ELECTRC18…" at bounding box center [759, 259] width 1518 height 379
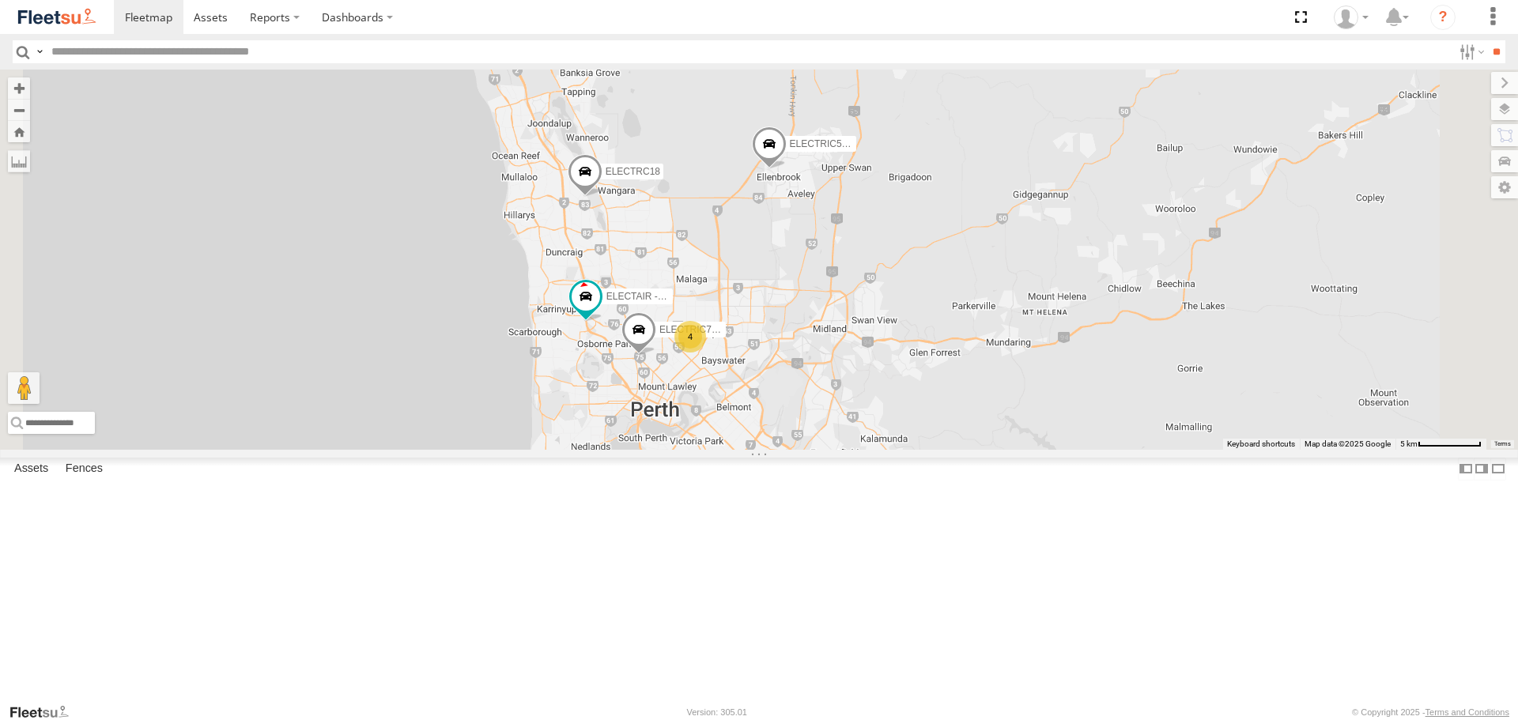
click at [786, 169] on span at bounding box center [769, 147] width 35 height 43
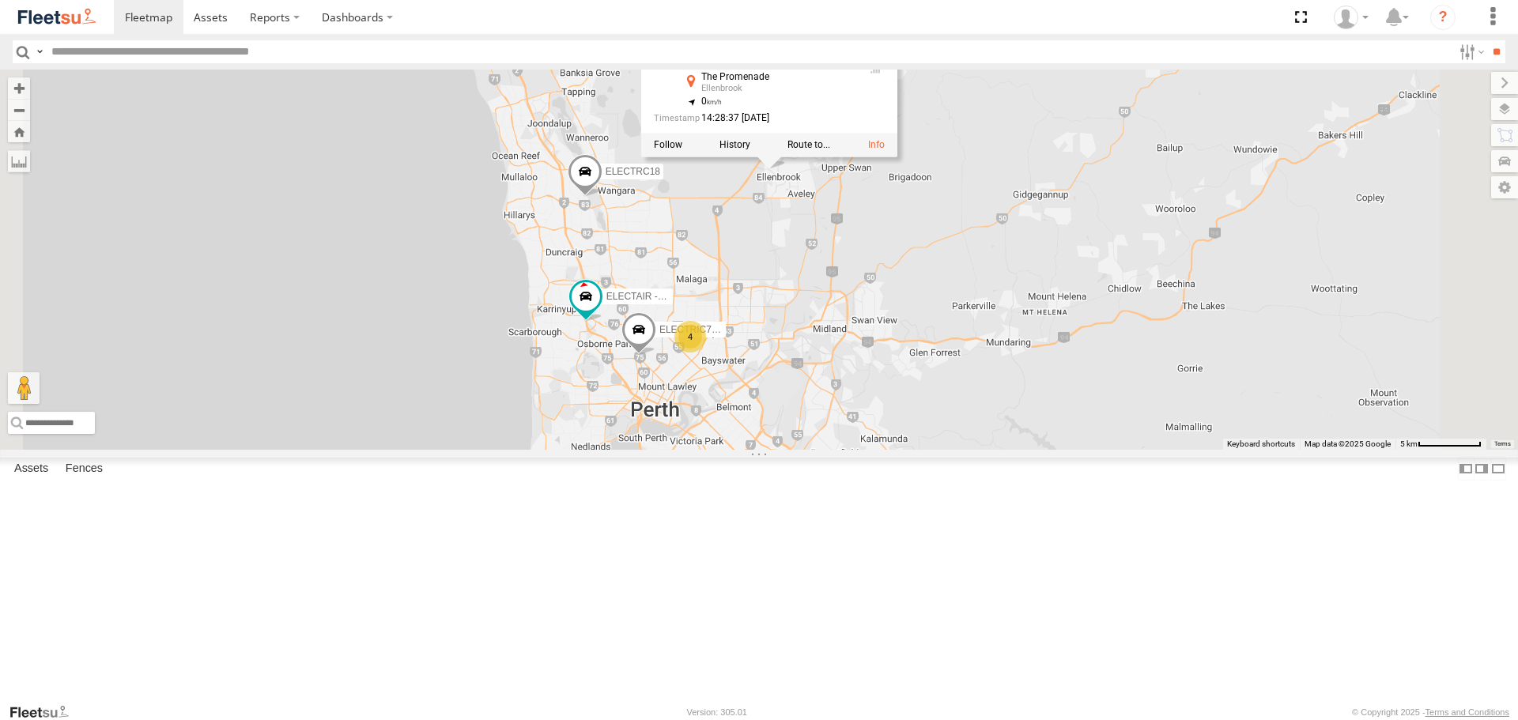
click at [1016, 326] on div "ELECTRC12 - Harry ELECTRIC7 - John ELECTRIC5 - George ELECTRIC3 - Leo ELECTRC18…" at bounding box center [759, 259] width 1518 height 379
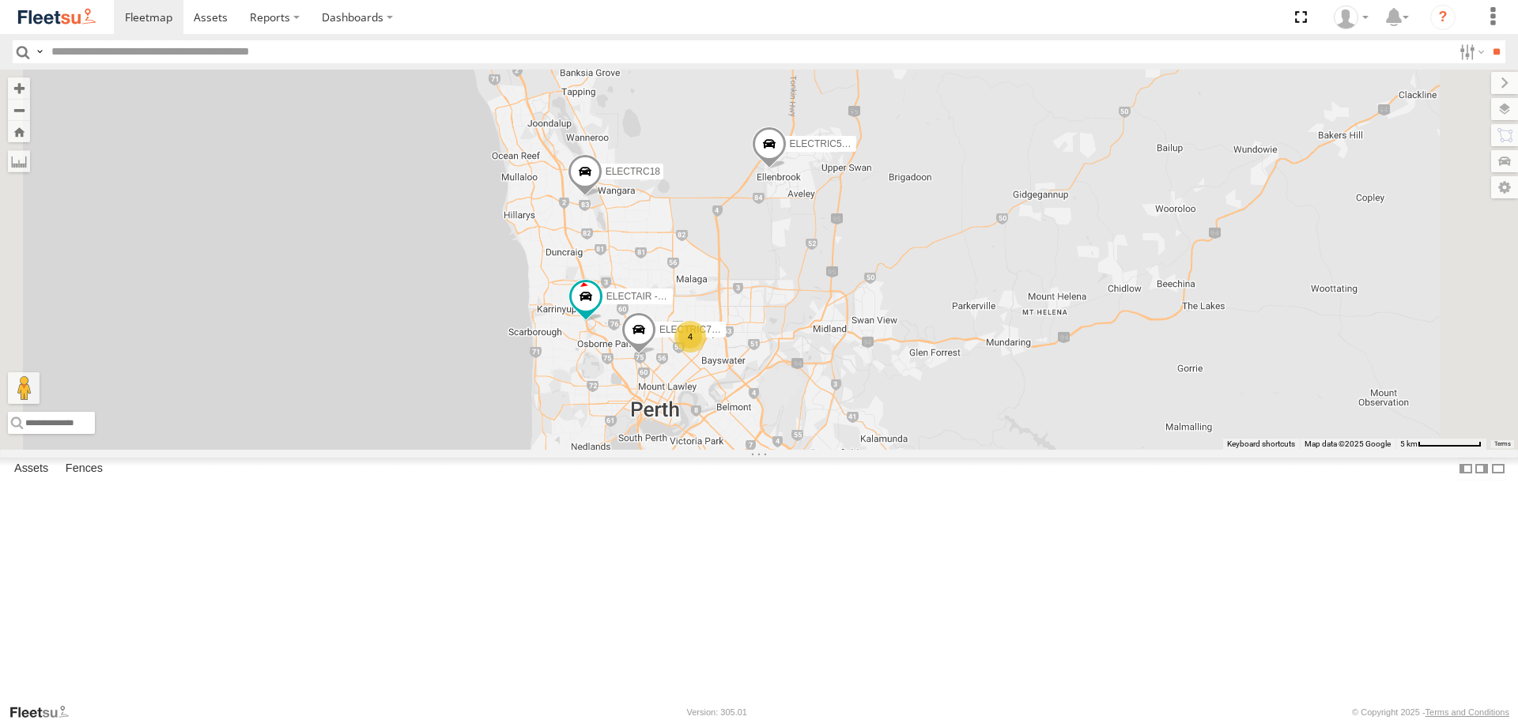
click at [602, 198] on span at bounding box center [585, 176] width 35 height 43
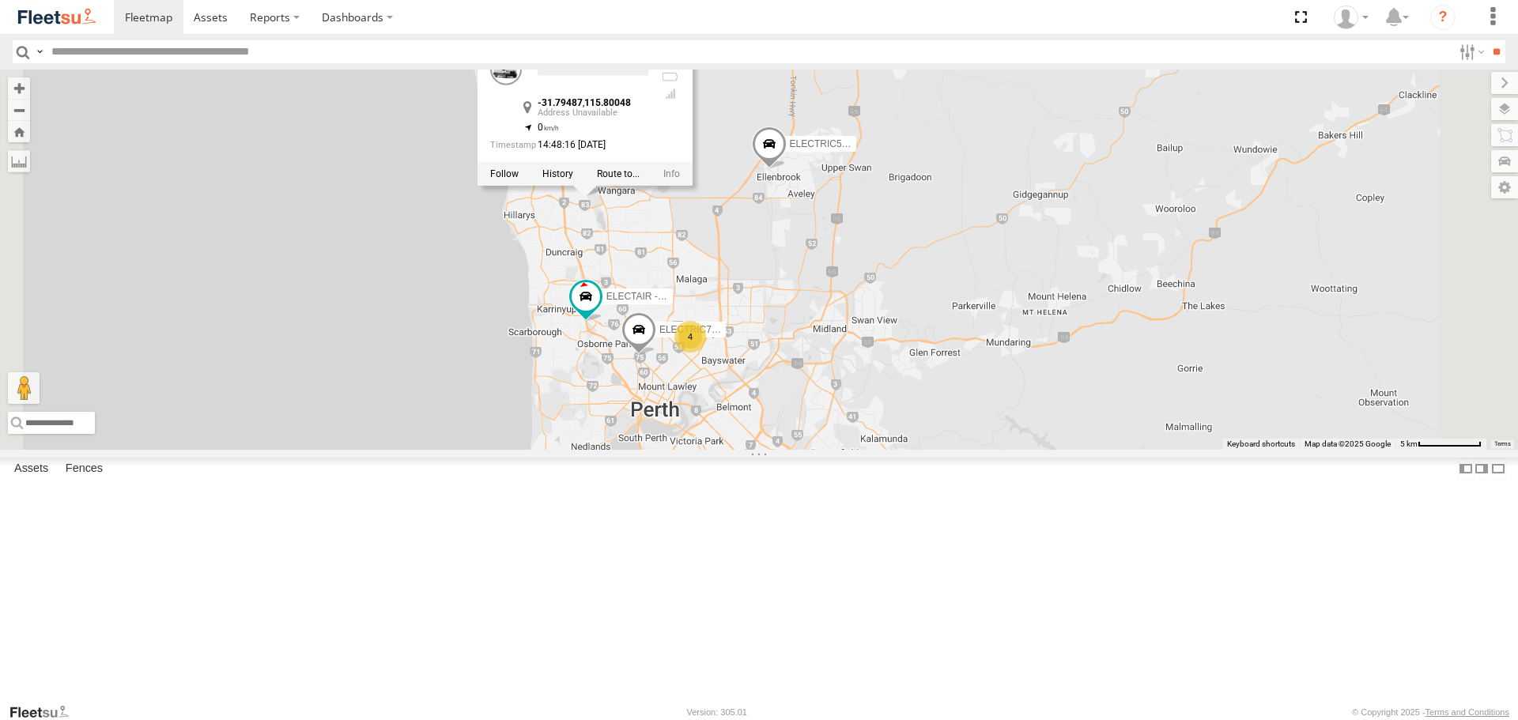
click at [936, 386] on div "ELECTRC12 - Harry ELECTRIC7 - John ELECTRIC5 - George ELECTRIC3 - Leo ELECTRC18…" at bounding box center [759, 259] width 1518 height 379
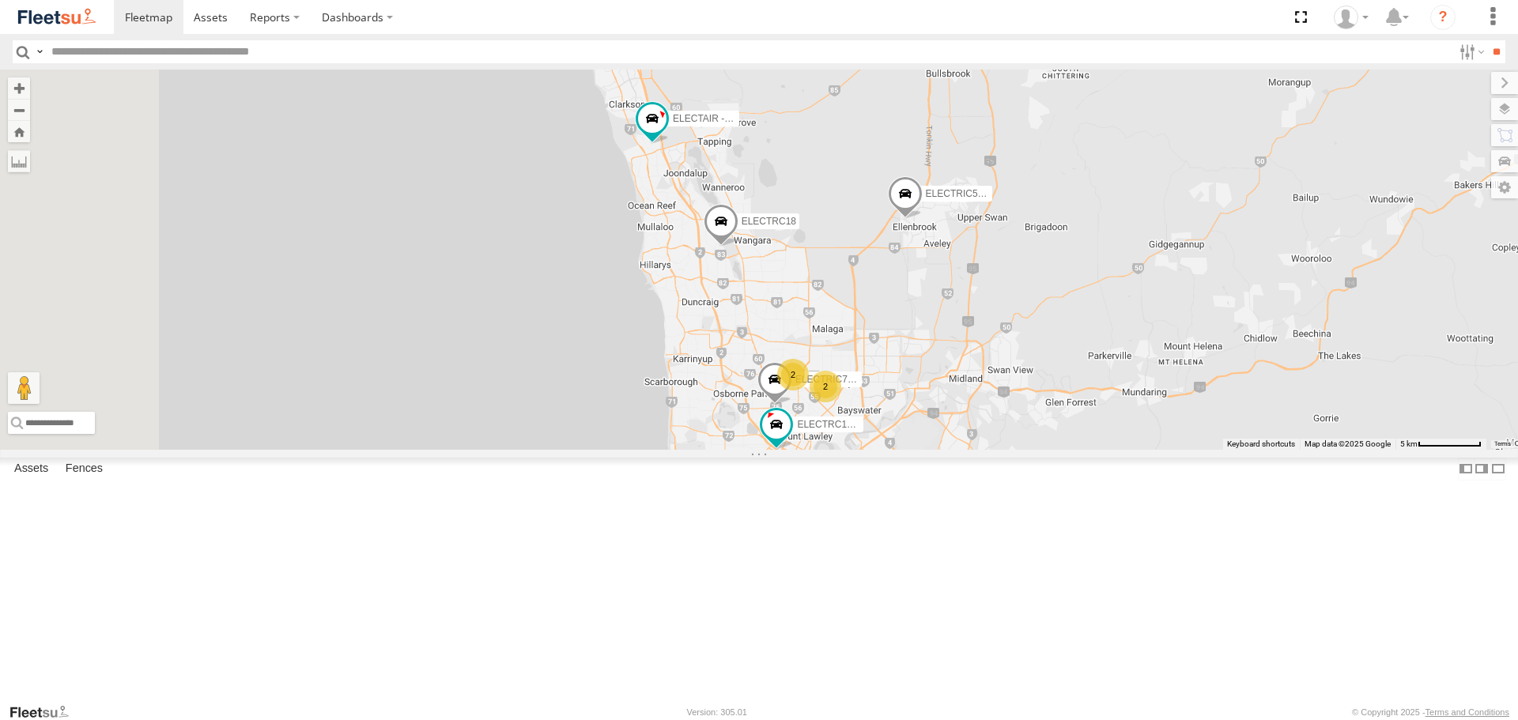
click at [76, 13] on img at bounding box center [57, 16] width 82 height 21
click at [0, 0] on span at bounding box center [0, 0] width 0 height 0
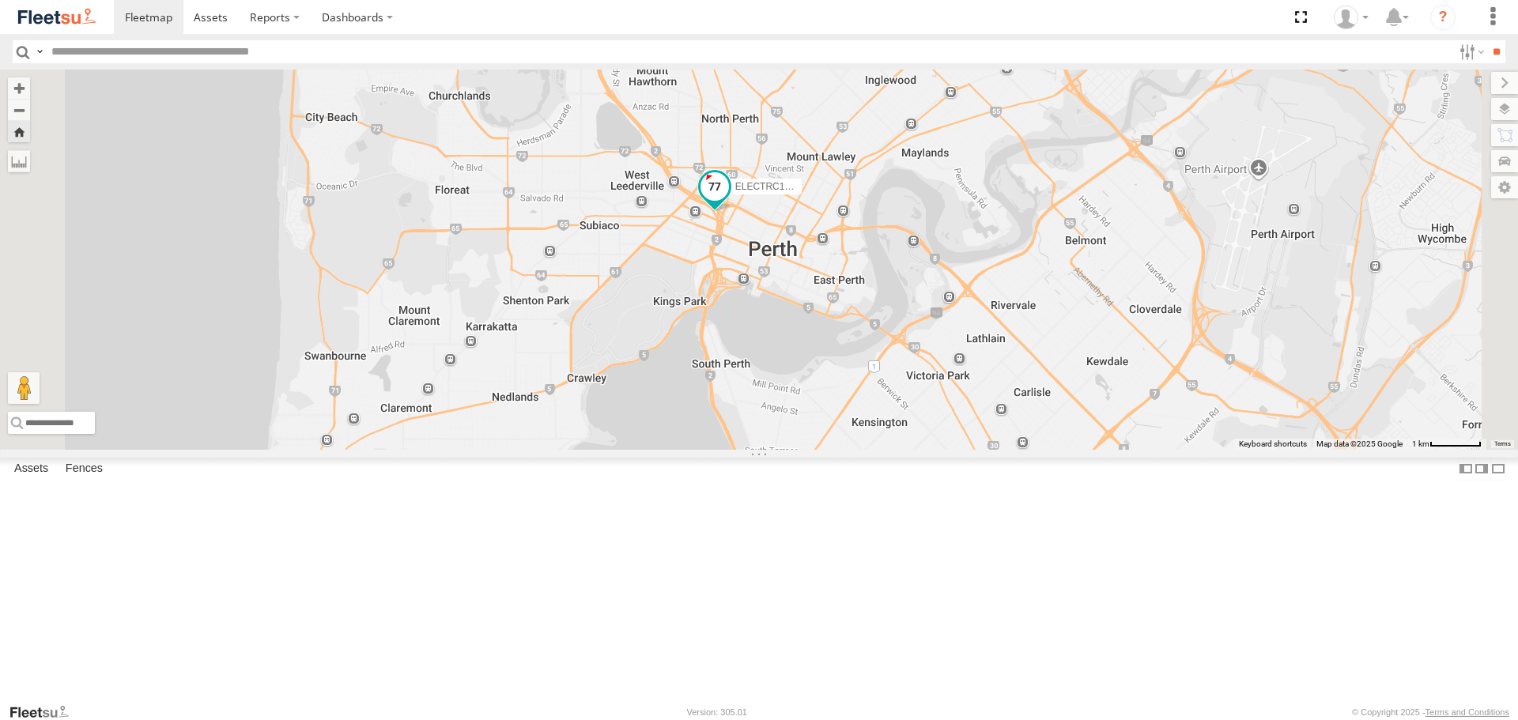
click at [729, 201] on span at bounding box center [714, 186] width 28 height 28
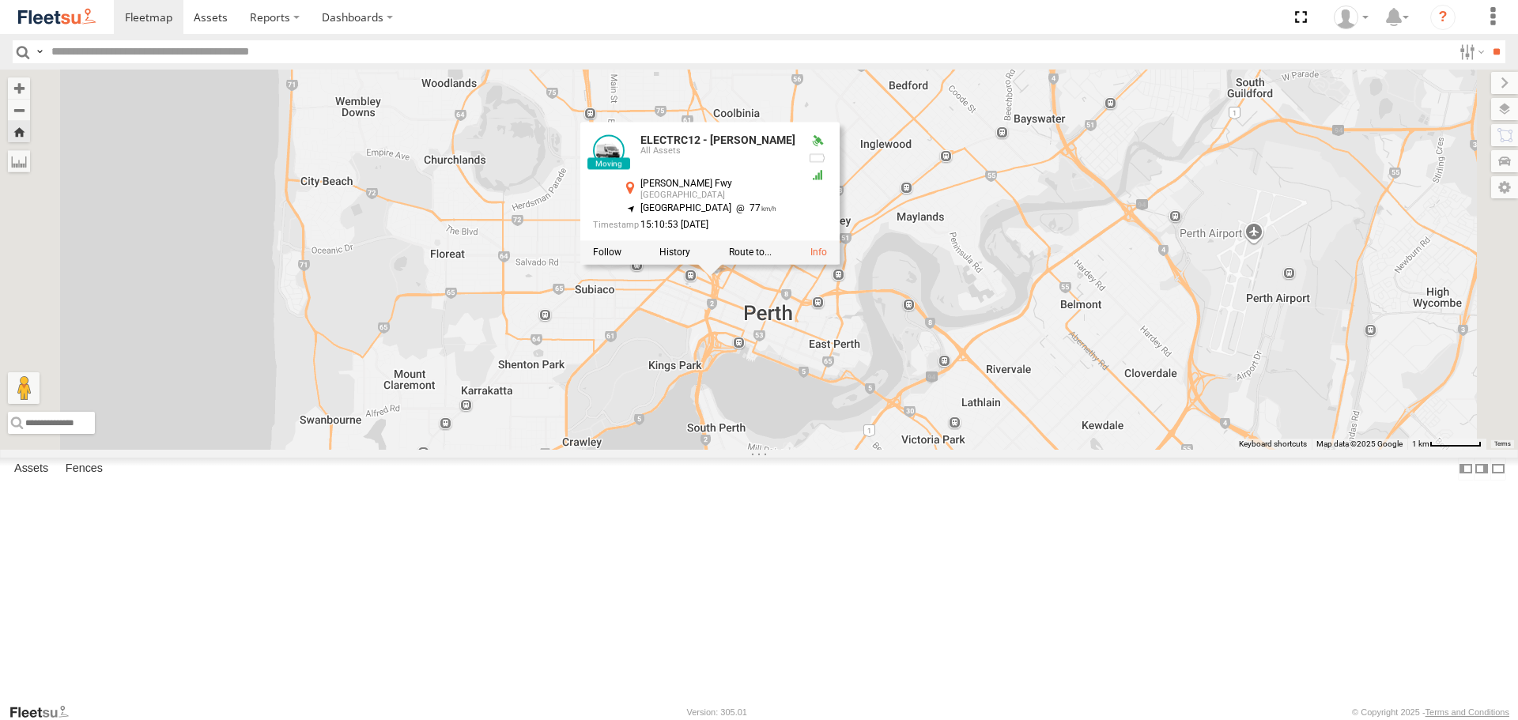
drag, startPoint x: 1035, startPoint y: 341, endPoint x: 1029, endPoint y: 412, distance: 71.4
click at [1029, 412] on div "ELECTRC12 - [PERSON_NAME] ELECTRC12 - [PERSON_NAME] All Assets [PERSON_NAME] [G…" at bounding box center [759, 259] width 1518 height 379
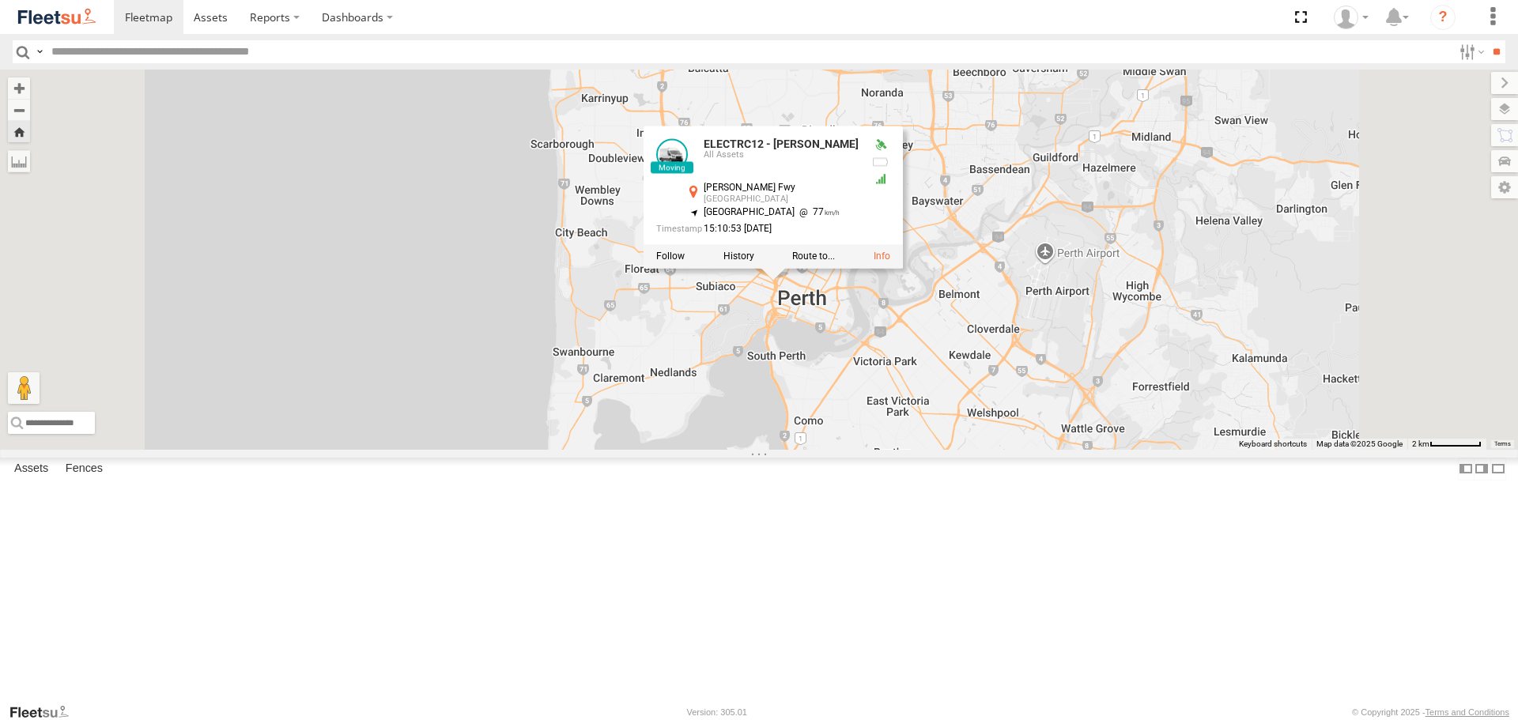
click at [1027, 407] on div "ELECTRC12 - [PERSON_NAME] ELECTRC12 - [PERSON_NAME] All Assets [PERSON_NAME] [G…" at bounding box center [759, 259] width 1518 height 379
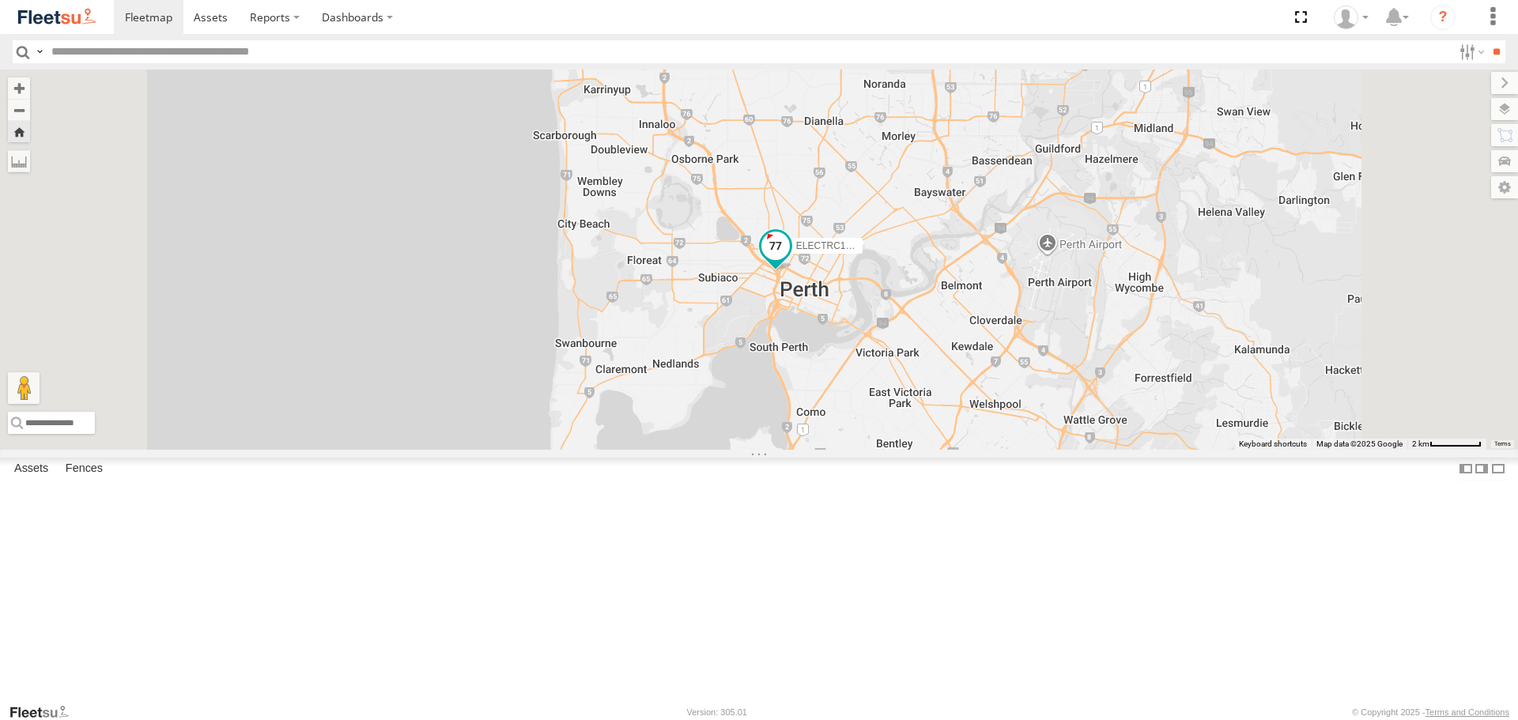
click at [793, 271] on span at bounding box center [775, 249] width 35 height 43
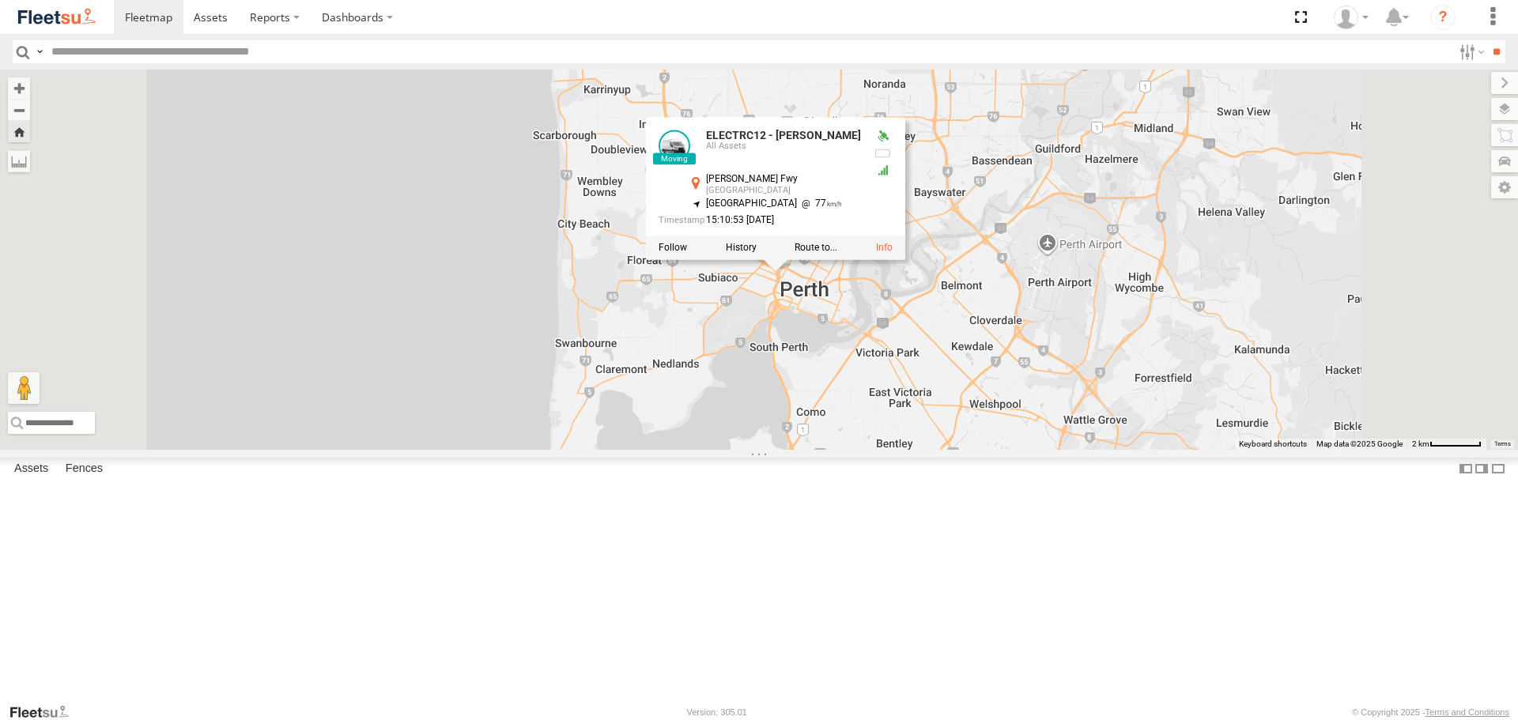
click at [1138, 368] on div "ELECTRC12 - [PERSON_NAME] ELECTRC12 - [PERSON_NAME] All Assets [PERSON_NAME] [G…" at bounding box center [759, 259] width 1518 height 379
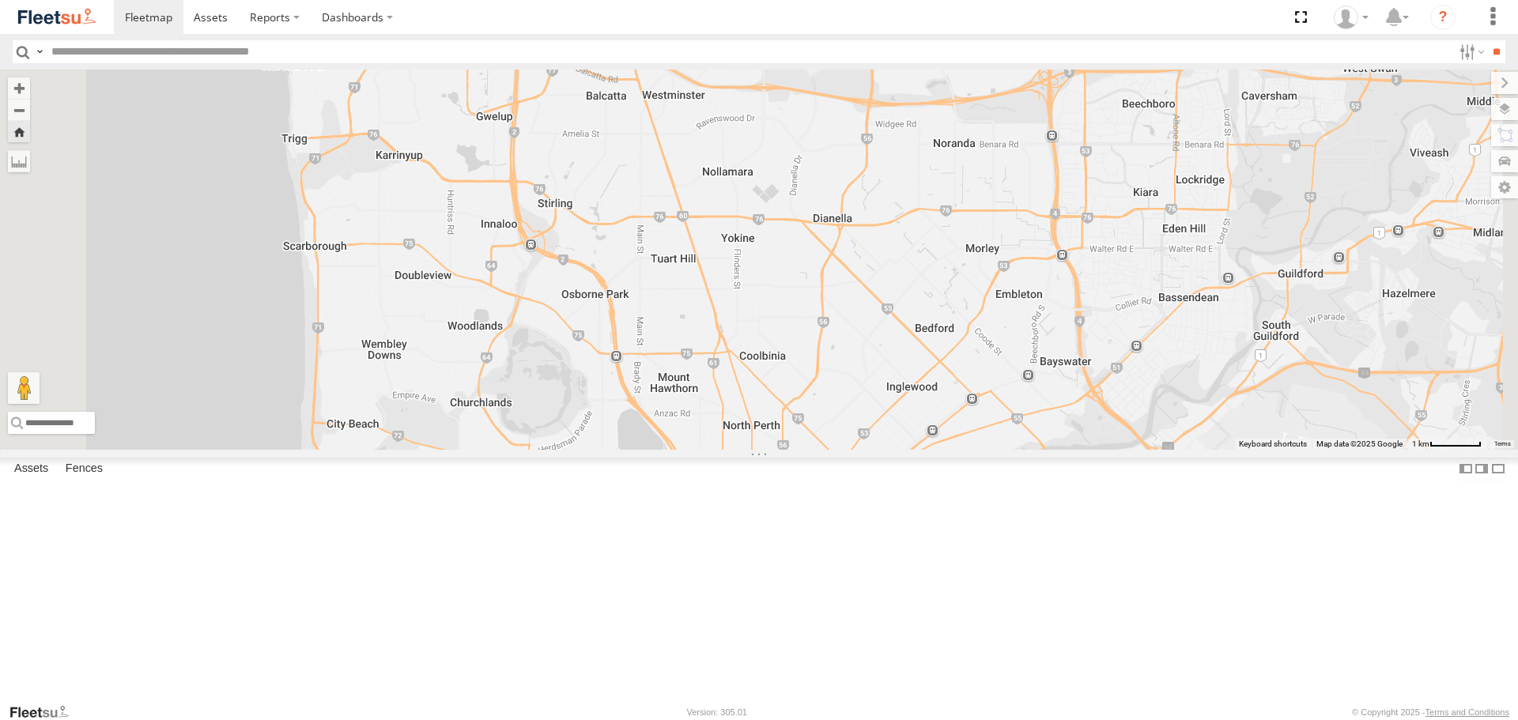
drag, startPoint x: 993, startPoint y: 371, endPoint x: 991, endPoint y: 521, distance: 150.2
click at [991, 449] on div "ELECTRC12 - [PERSON_NAME]" at bounding box center [759, 259] width 1518 height 379
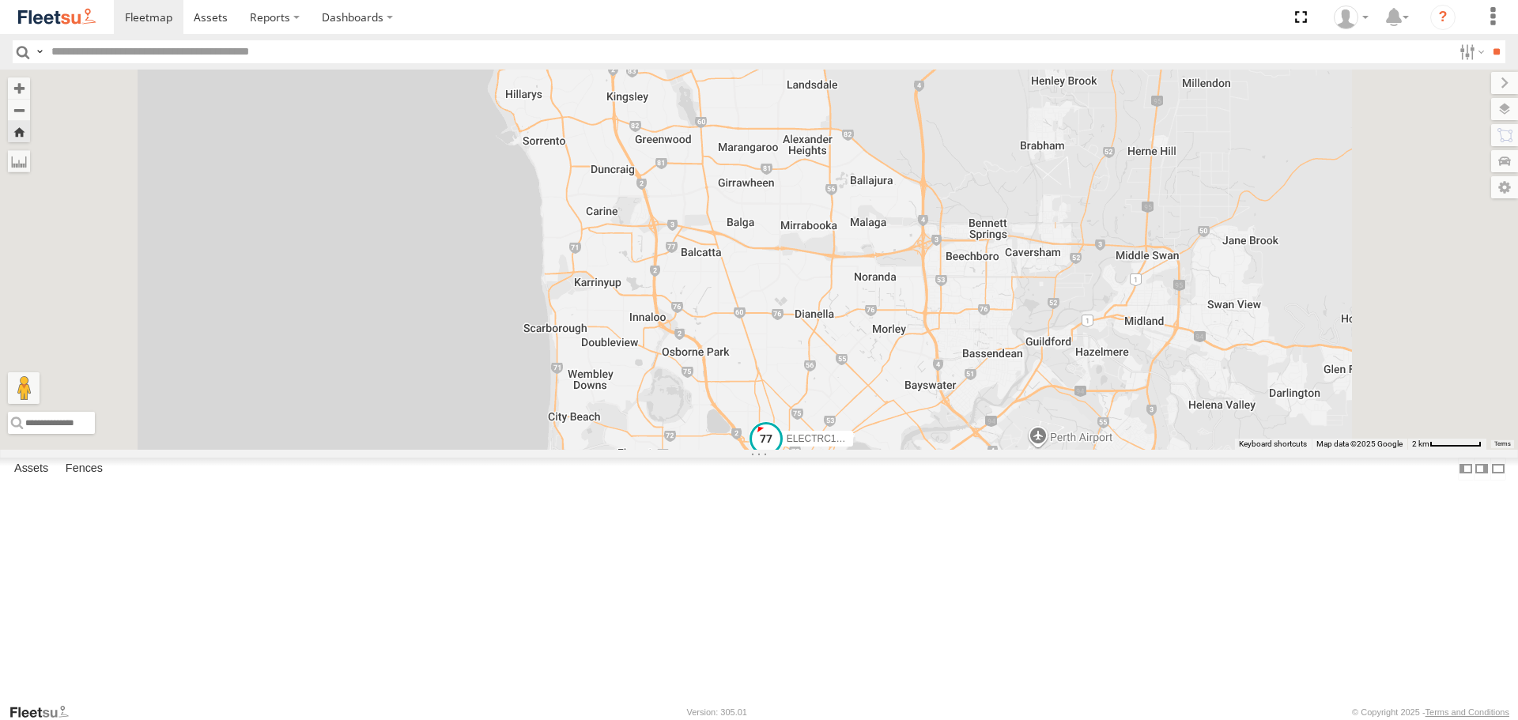
click at [780, 453] on span at bounding box center [766, 438] width 28 height 28
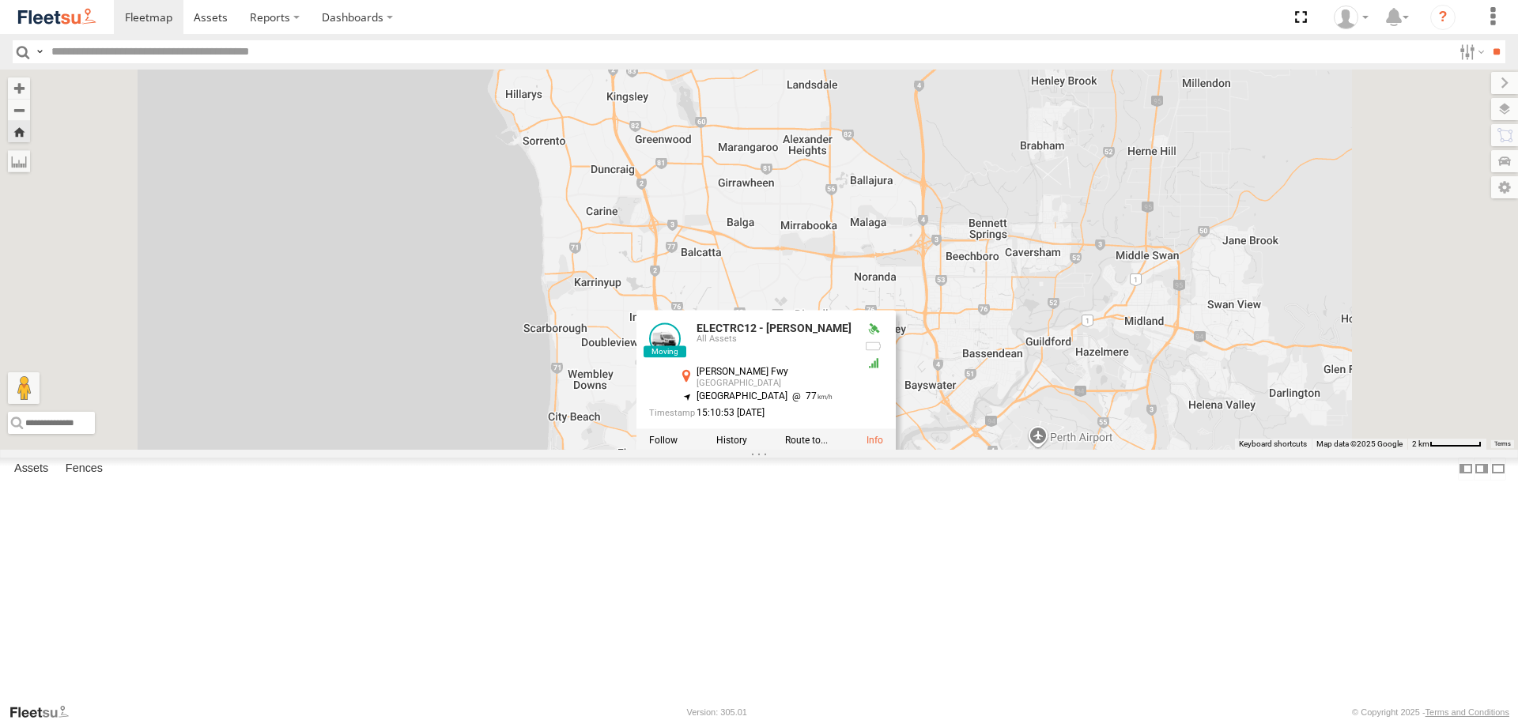
click at [1211, 449] on div "ELECTRC12 - [PERSON_NAME] ELECTRC12 - [PERSON_NAME] All Assets [PERSON_NAME] [G…" at bounding box center [759, 259] width 1518 height 379
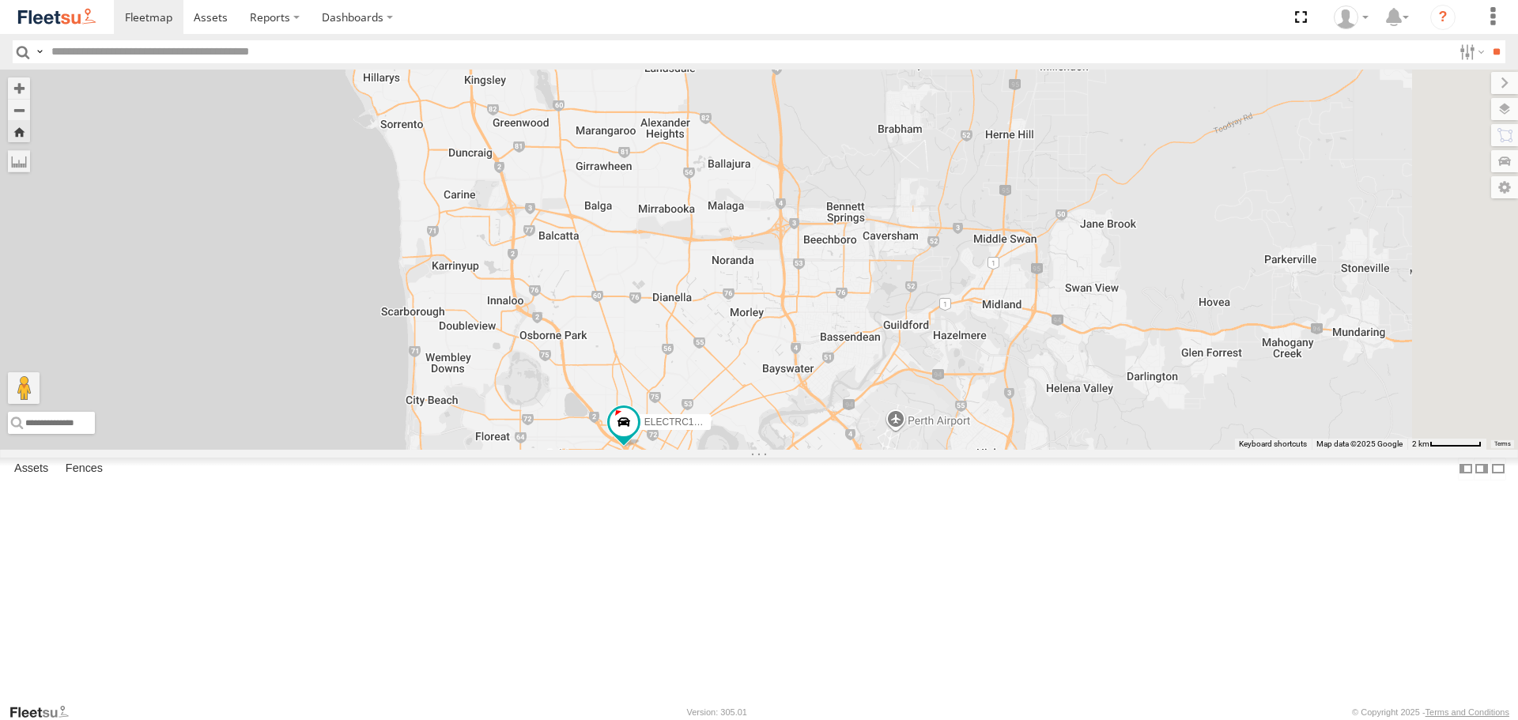
drag, startPoint x: 1062, startPoint y: 436, endPoint x: 1048, endPoint y: 434, distance: 13.5
click at [1048, 434] on div "ELECTRC12 - [PERSON_NAME]" at bounding box center [759, 259] width 1518 height 379
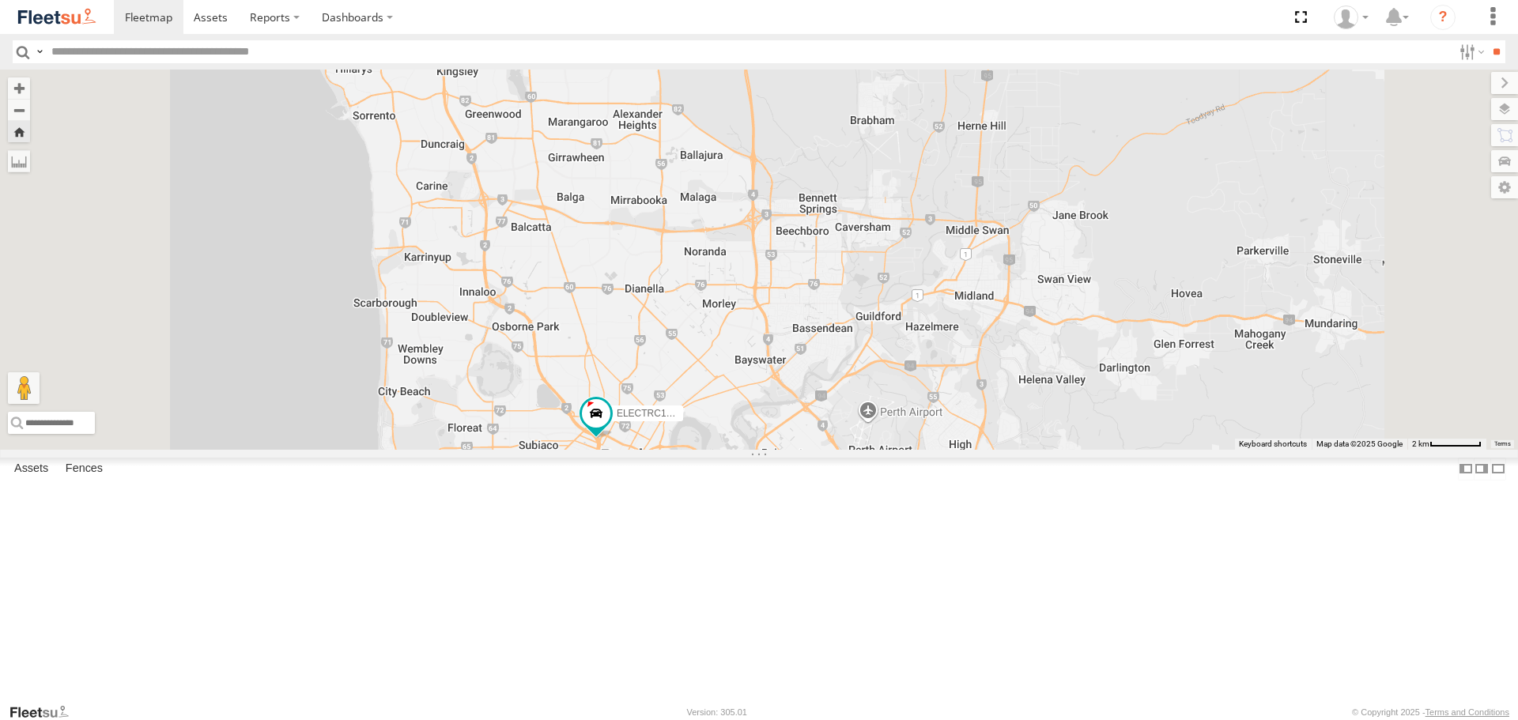
drag, startPoint x: 1224, startPoint y: 439, endPoint x: 1201, endPoint y: 437, distance: 23.0
click at [1201, 437] on div "ELECTRC12 - [PERSON_NAME]" at bounding box center [759, 259] width 1518 height 379
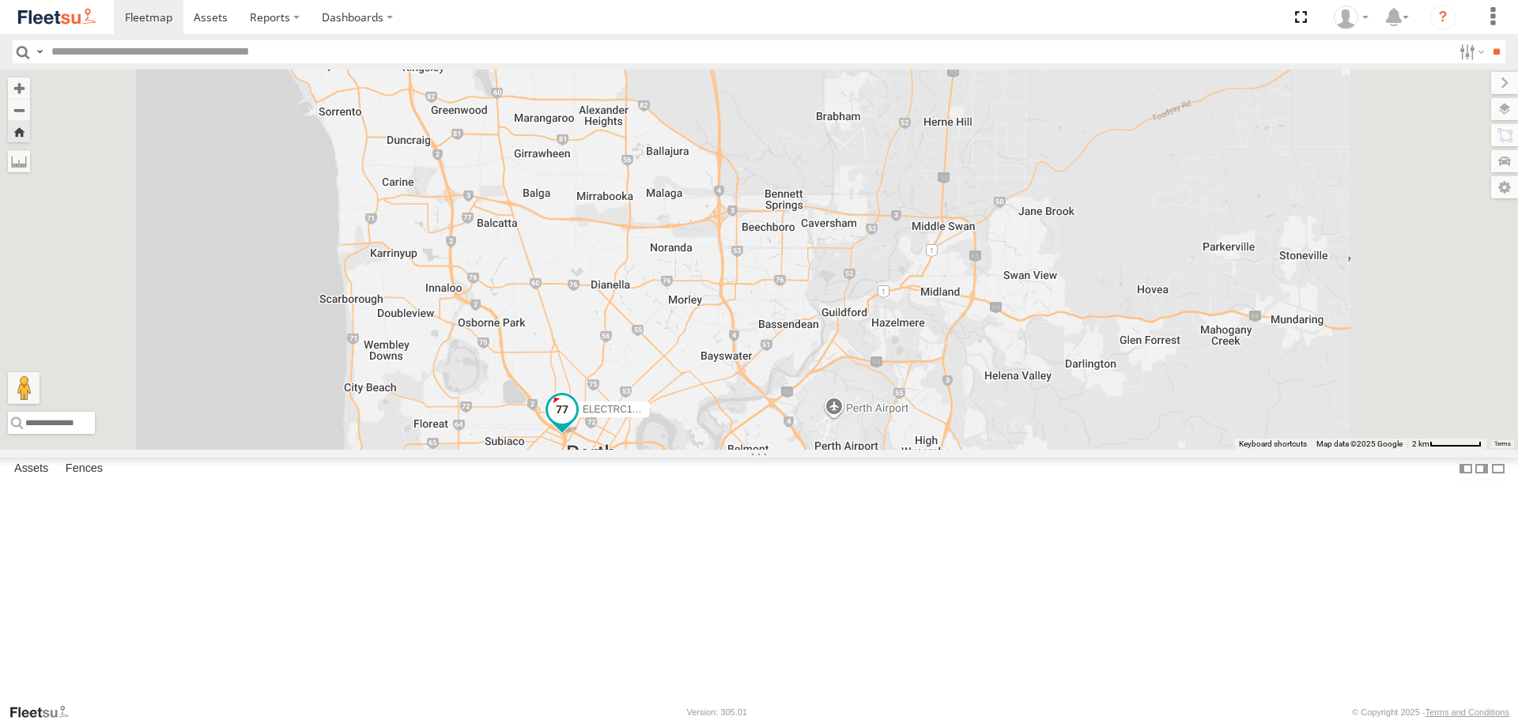
click at [576, 424] on span at bounding box center [562, 409] width 28 height 28
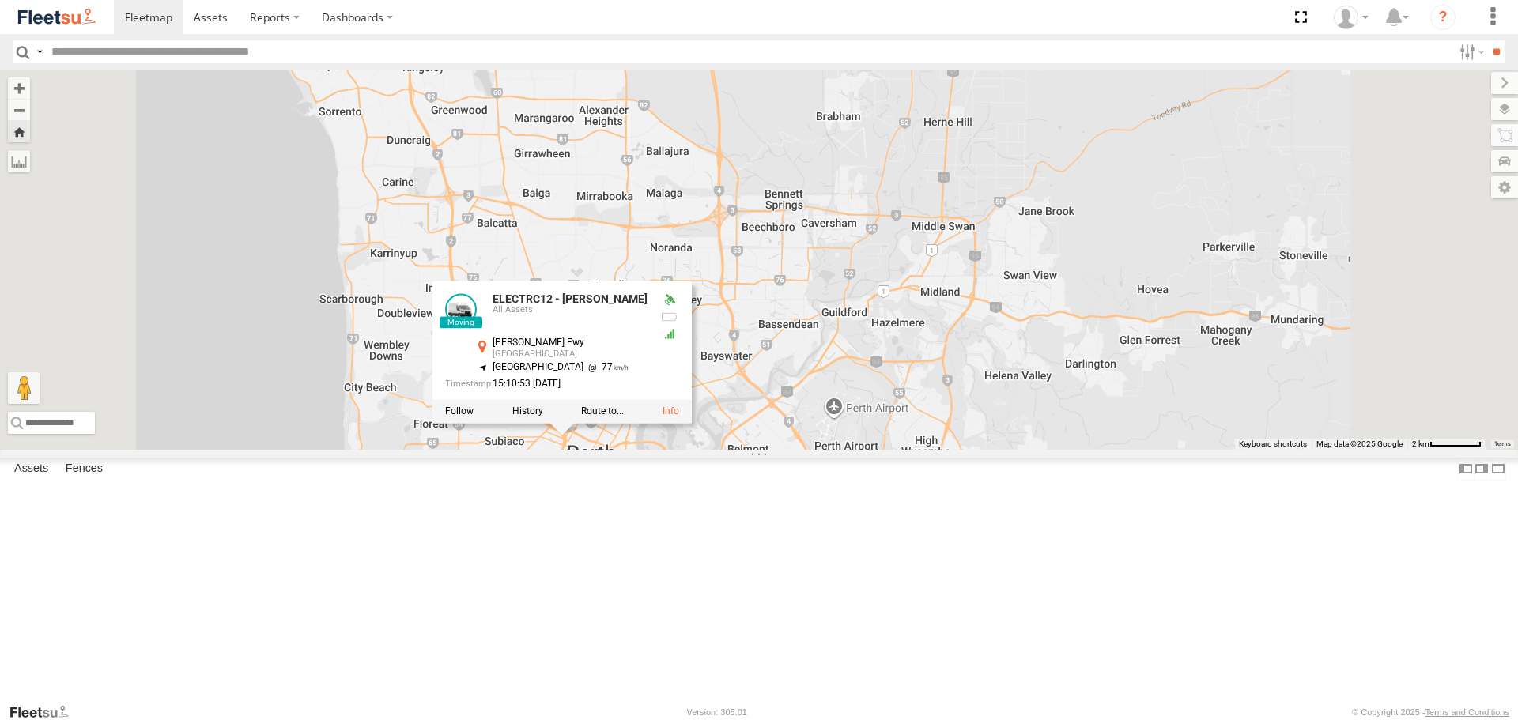
click at [951, 449] on div "ELECTRC12 - [PERSON_NAME] ELECTRC12 - [PERSON_NAME] All Assets [PERSON_NAME] [G…" at bounding box center [759, 259] width 1518 height 379
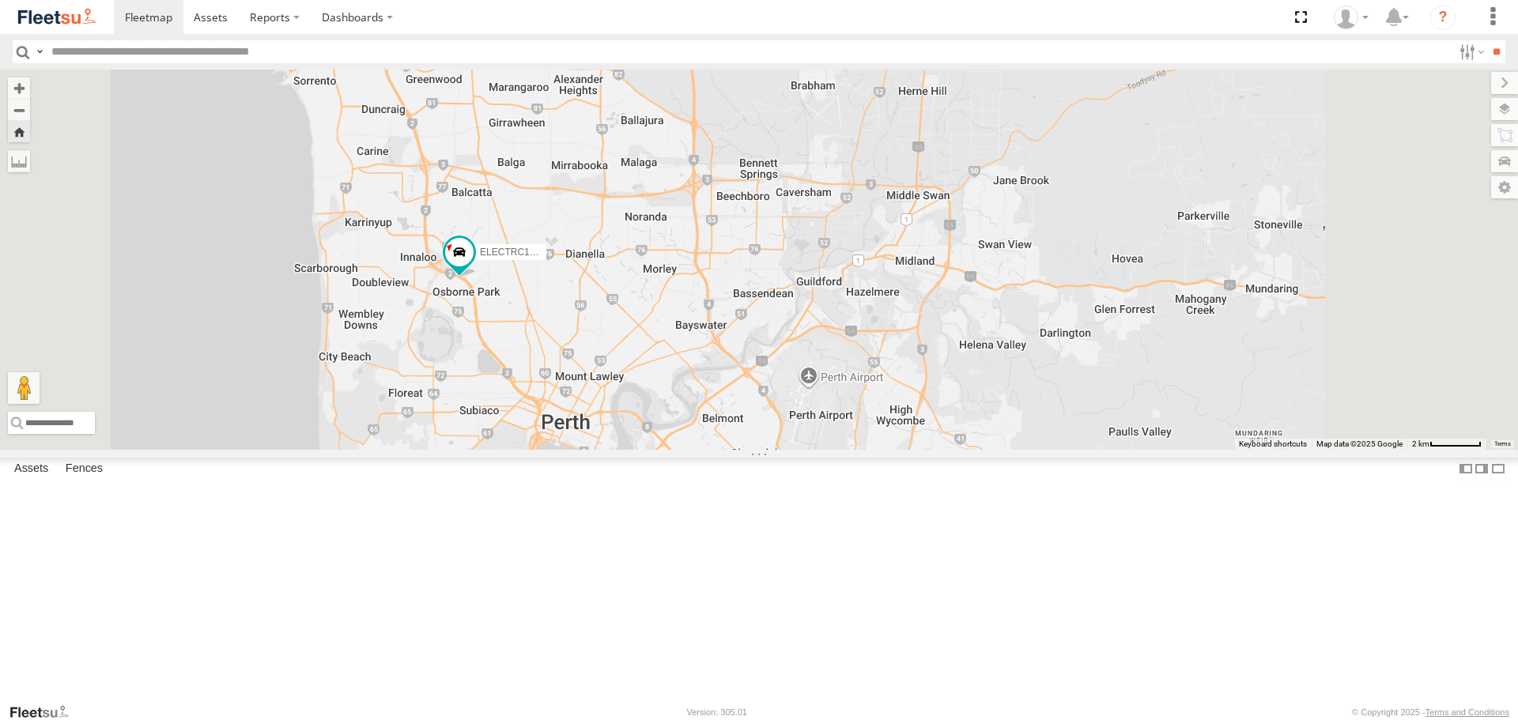
drag, startPoint x: 1137, startPoint y: 521, endPoint x: 1043, endPoint y: 435, distance: 127.0
click at [1043, 435] on div "ELECTRC12 - [PERSON_NAME]" at bounding box center [759, 259] width 1518 height 379
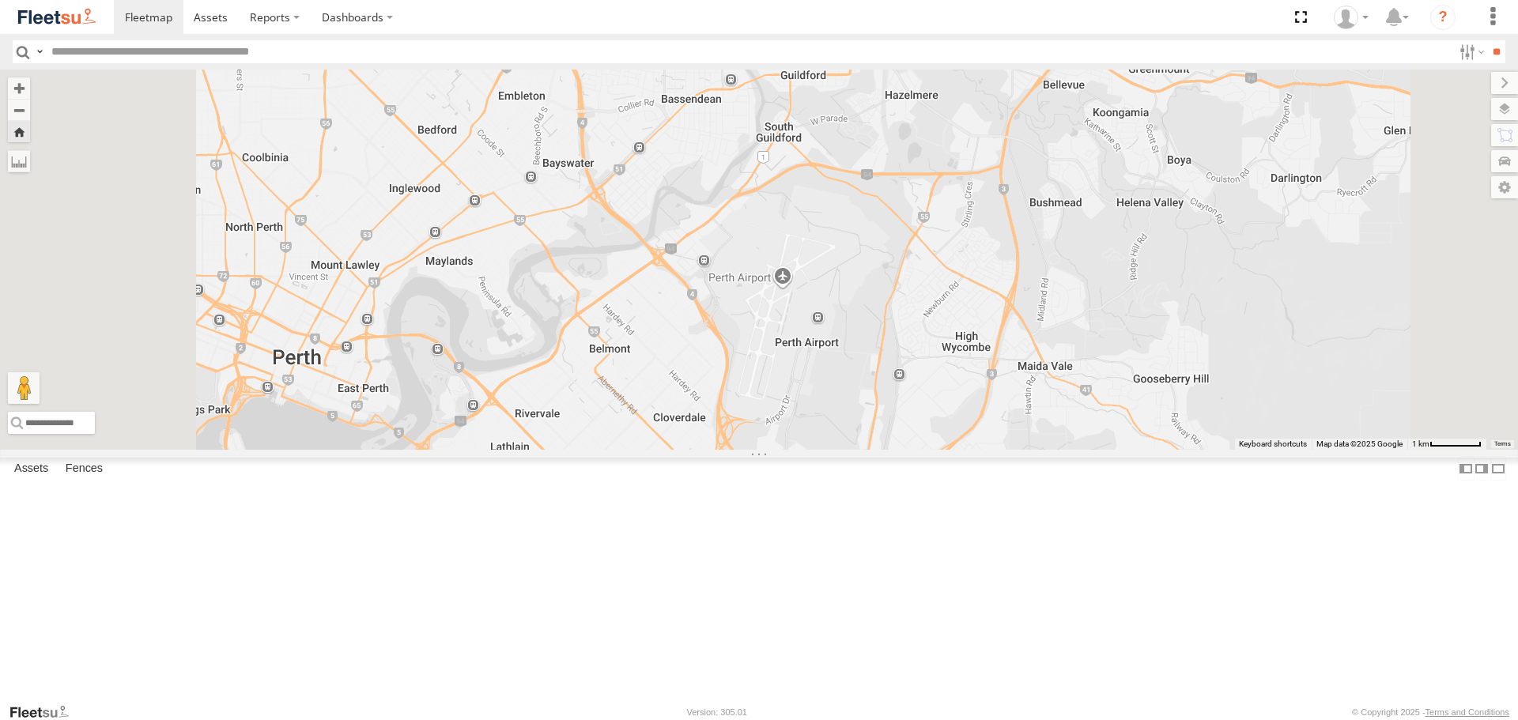
drag, startPoint x: 794, startPoint y: 440, endPoint x: 869, endPoint y: 487, distance: 88.4
click at [869, 449] on div "ELECTRC12 - [PERSON_NAME]" at bounding box center [759, 259] width 1518 height 379
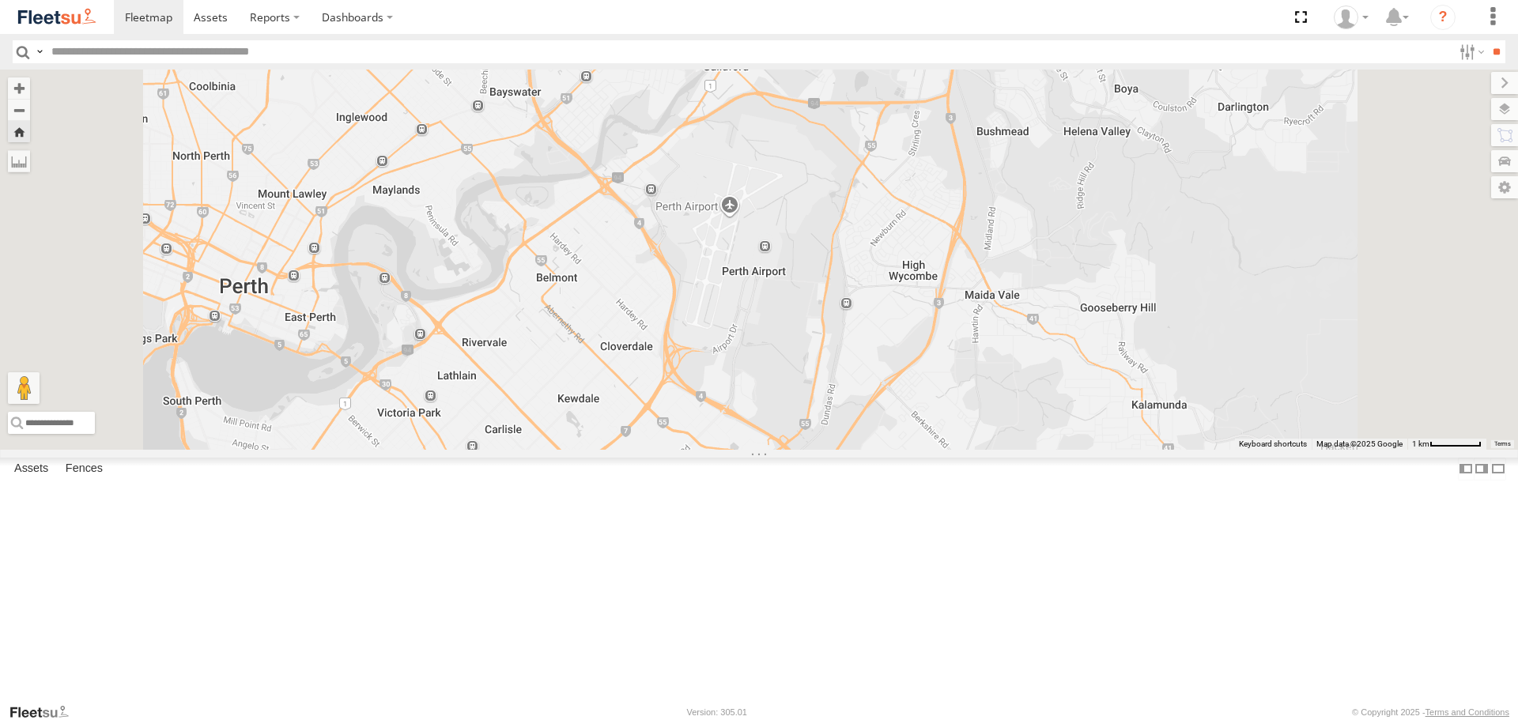
drag, startPoint x: 983, startPoint y: 541, endPoint x: 929, endPoint y: 466, distance: 92.8
click at [929, 449] on div "ELECTRC12 - [PERSON_NAME]" at bounding box center [759, 259] width 1518 height 379
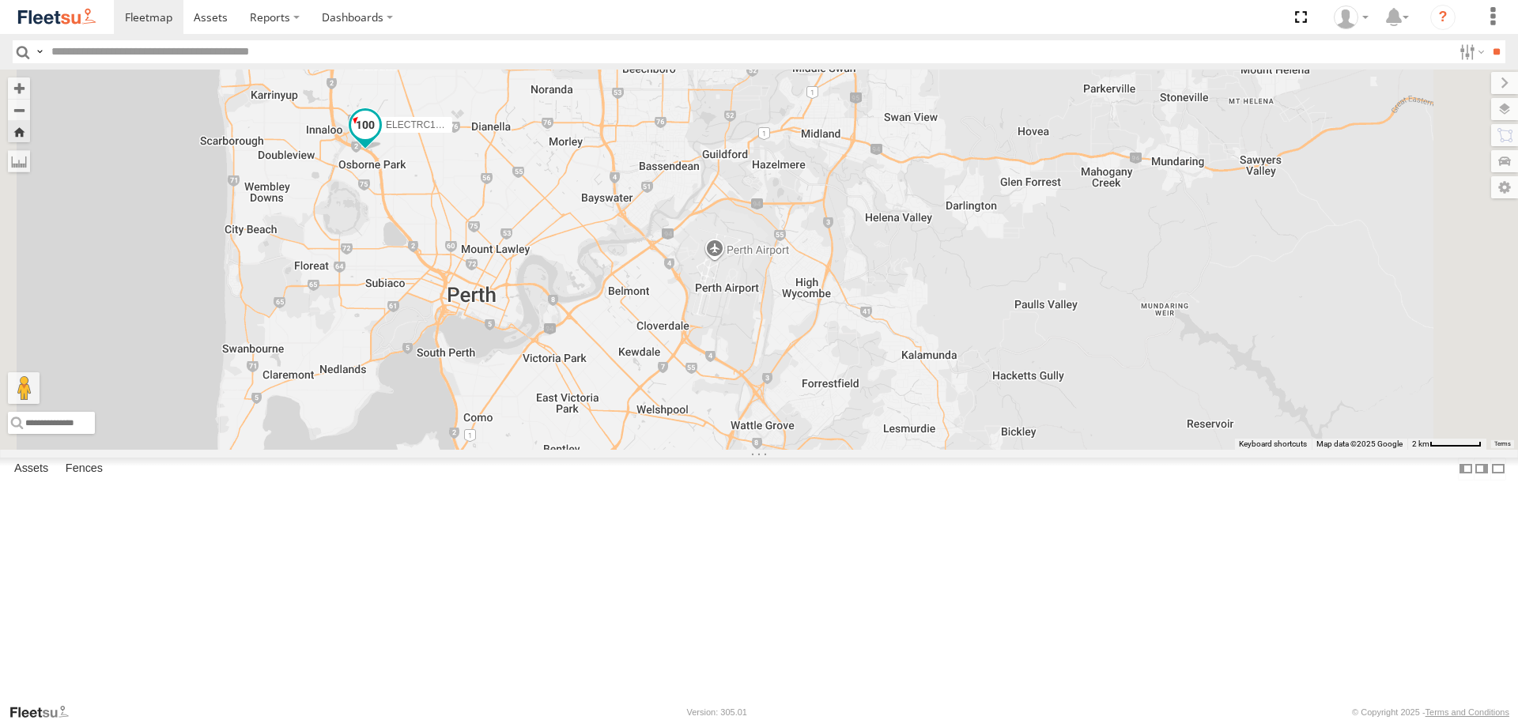
click at [379, 139] on span at bounding box center [365, 125] width 28 height 28
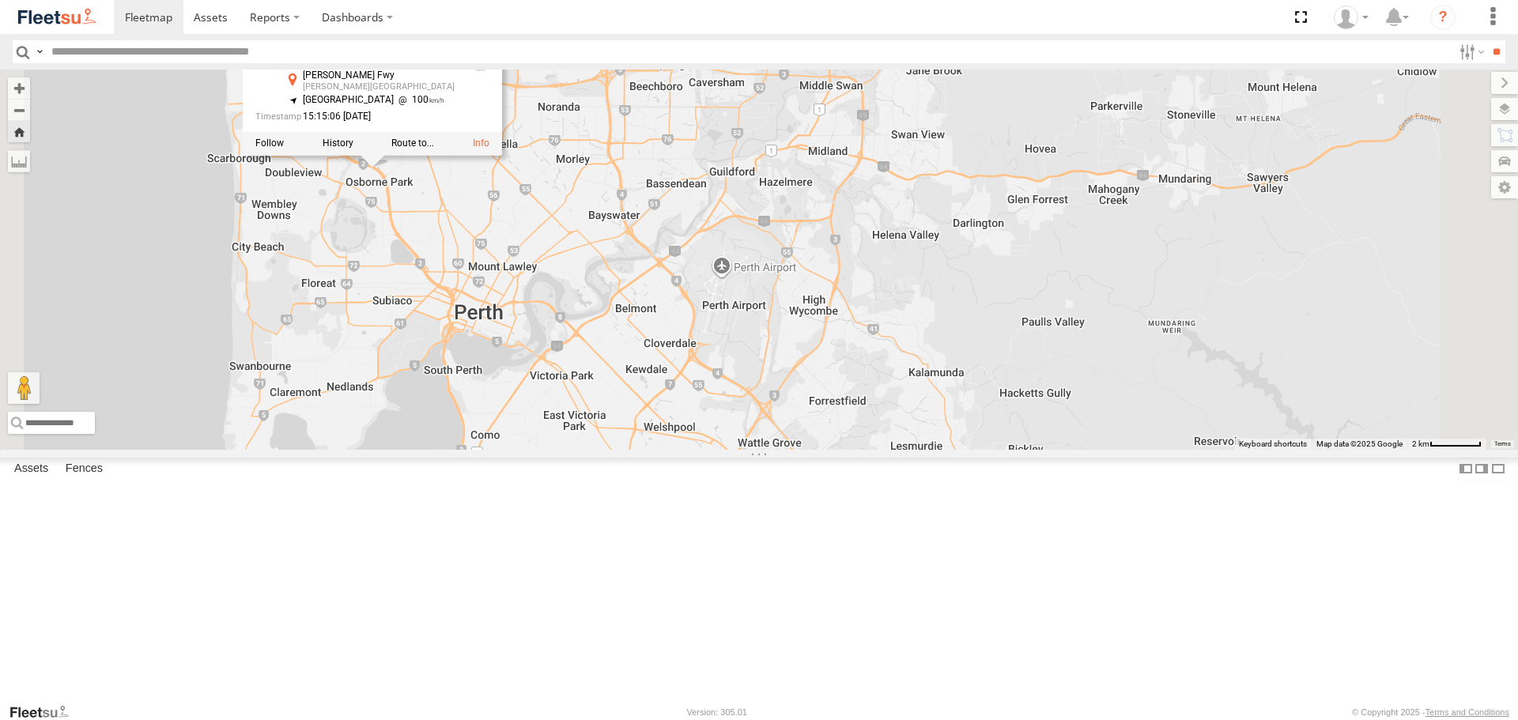
drag, startPoint x: 692, startPoint y: 305, endPoint x: 708, endPoint y: 333, distance: 32.3
click at [708, 333] on div "ELECTRC12 - [PERSON_NAME] ELECTRC12 - [PERSON_NAME] All Assets [PERSON_NAME] [G…" at bounding box center [759, 259] width 1518 height 379
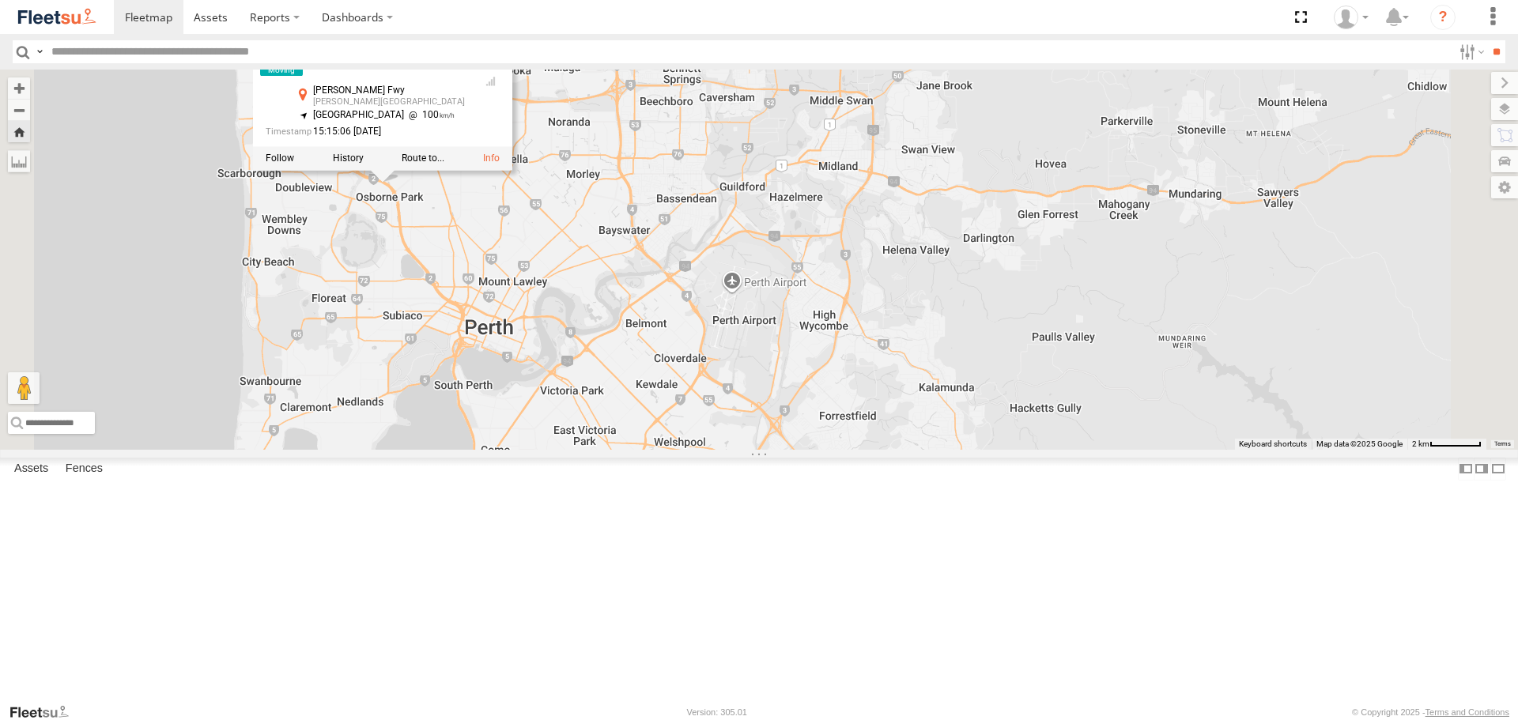
click at [673, 341] on div "ELECTRC12 - [PERSON_NAME] ELECTRC12 - [PERSON_NAME] All Assets [PERSON_NAME] [G…" at bounding box center [759, 259] width 1518 height 379
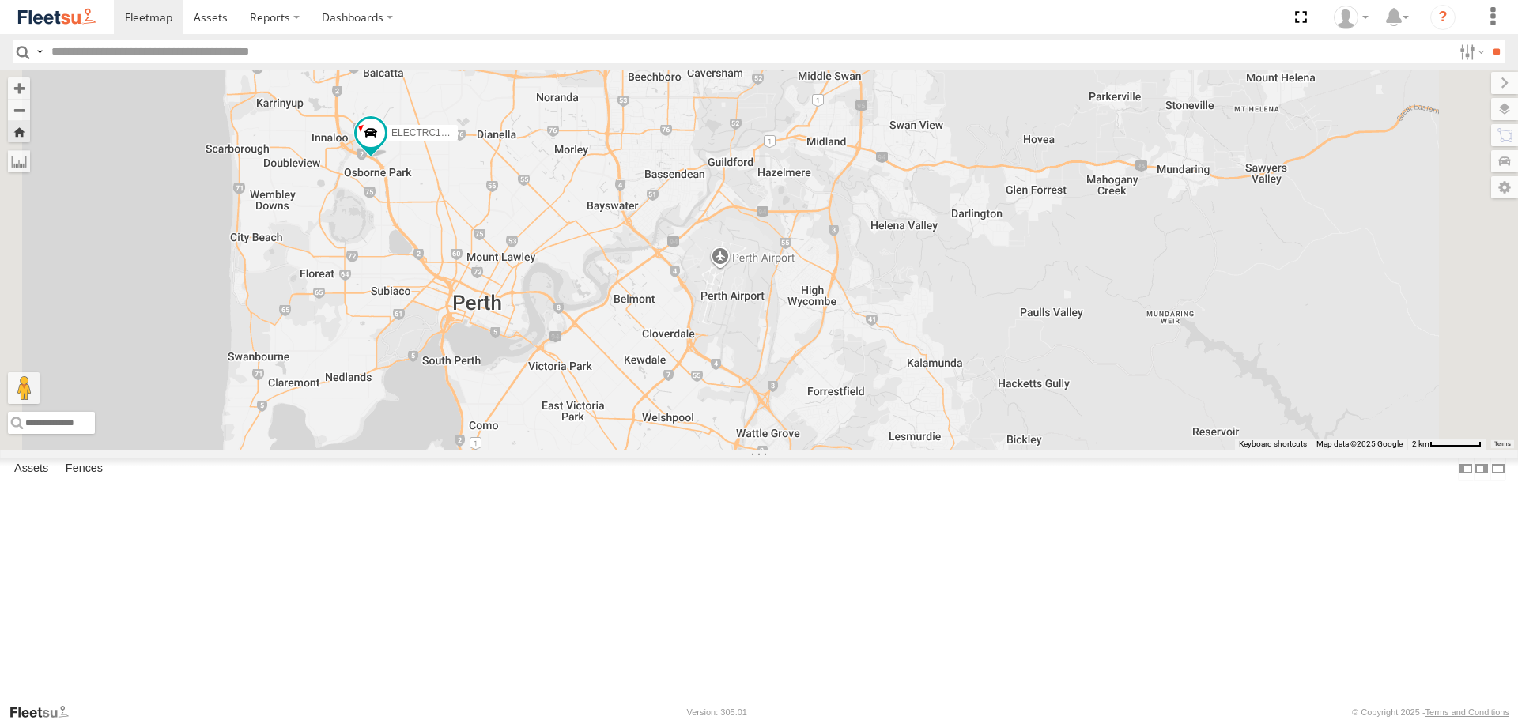
drag, startPoint x: 830, startPoint y: 534, endPoint x: 810, endPoint y: 486, distance: 52.1
click at [810, 449] on div "ELECTRC12 - [PERSON_NAME]" at bounding box center [759, 259] width 1518 height 379
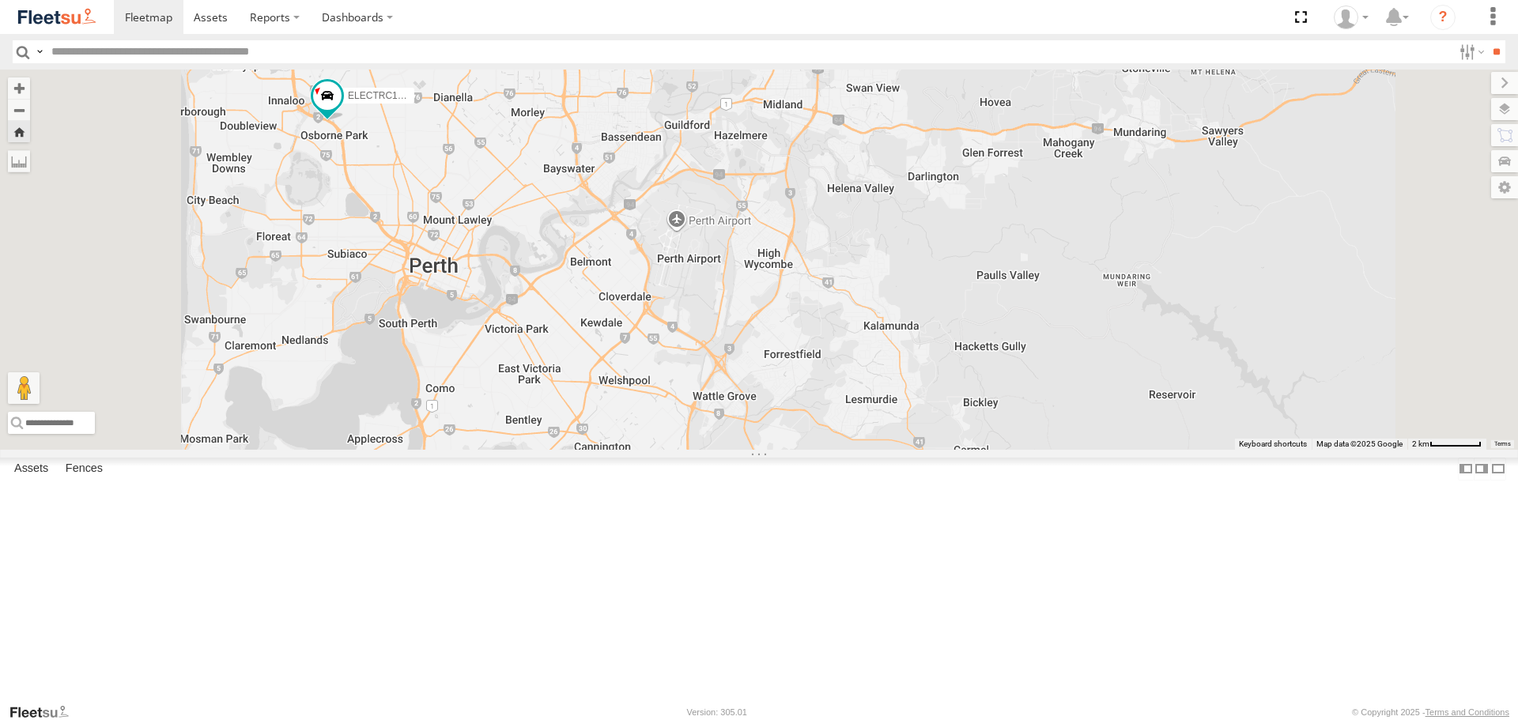
drag, startPoint x: 899, startPoint y: 496, endPoint x: 909, endPoint y: 511, distance: 17.8
click at [909, 449] on div "ELECTRC12 - [PERSON_NAME]" at bounding box center [759, 259] width 1518 height 379
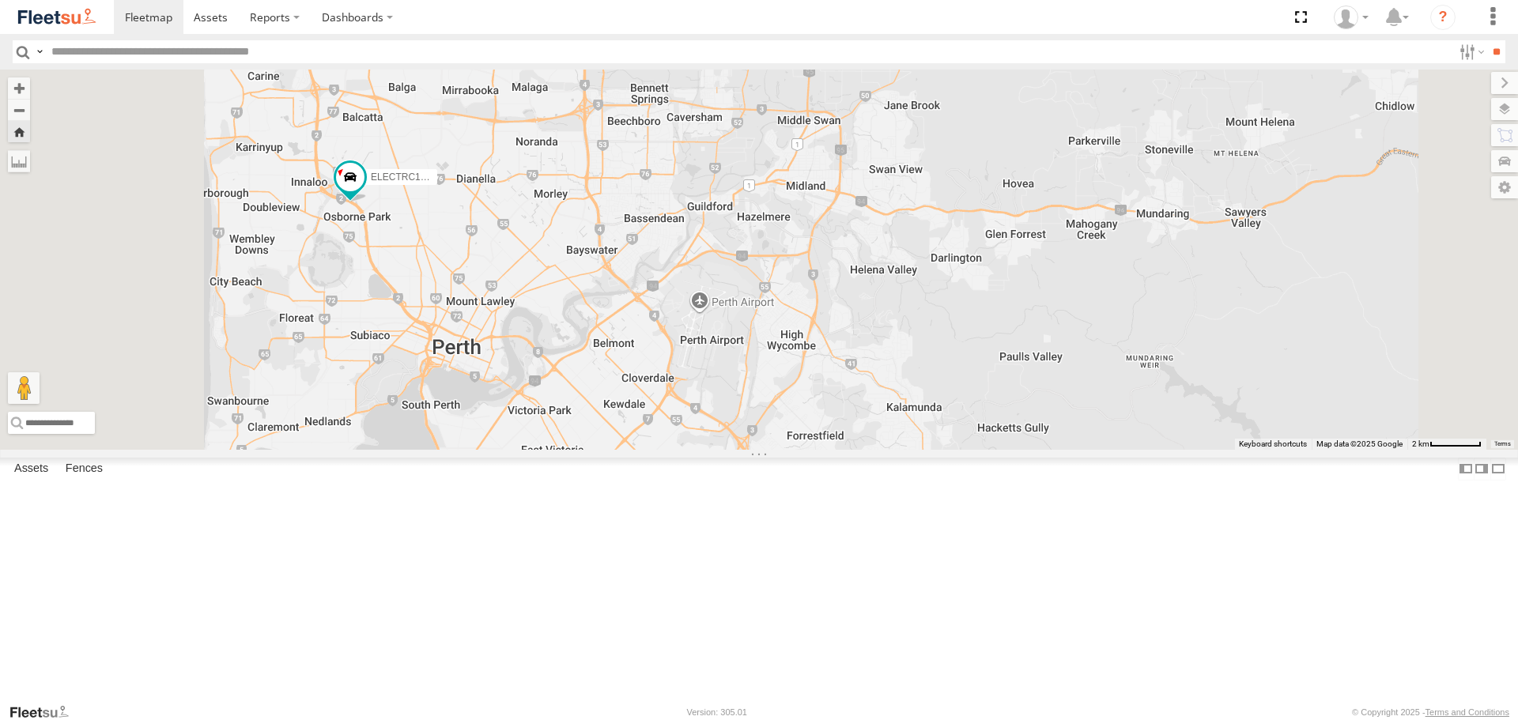
drag, startPoint x: 673, startPoint y: 250, endPoint x: 709, endPoint y: 405, distance: 159.1
click at [709, 405] on div "ELECTRC12 - [PERSON_NAME]" at bounding box center [759, 259] width 1518 height 379
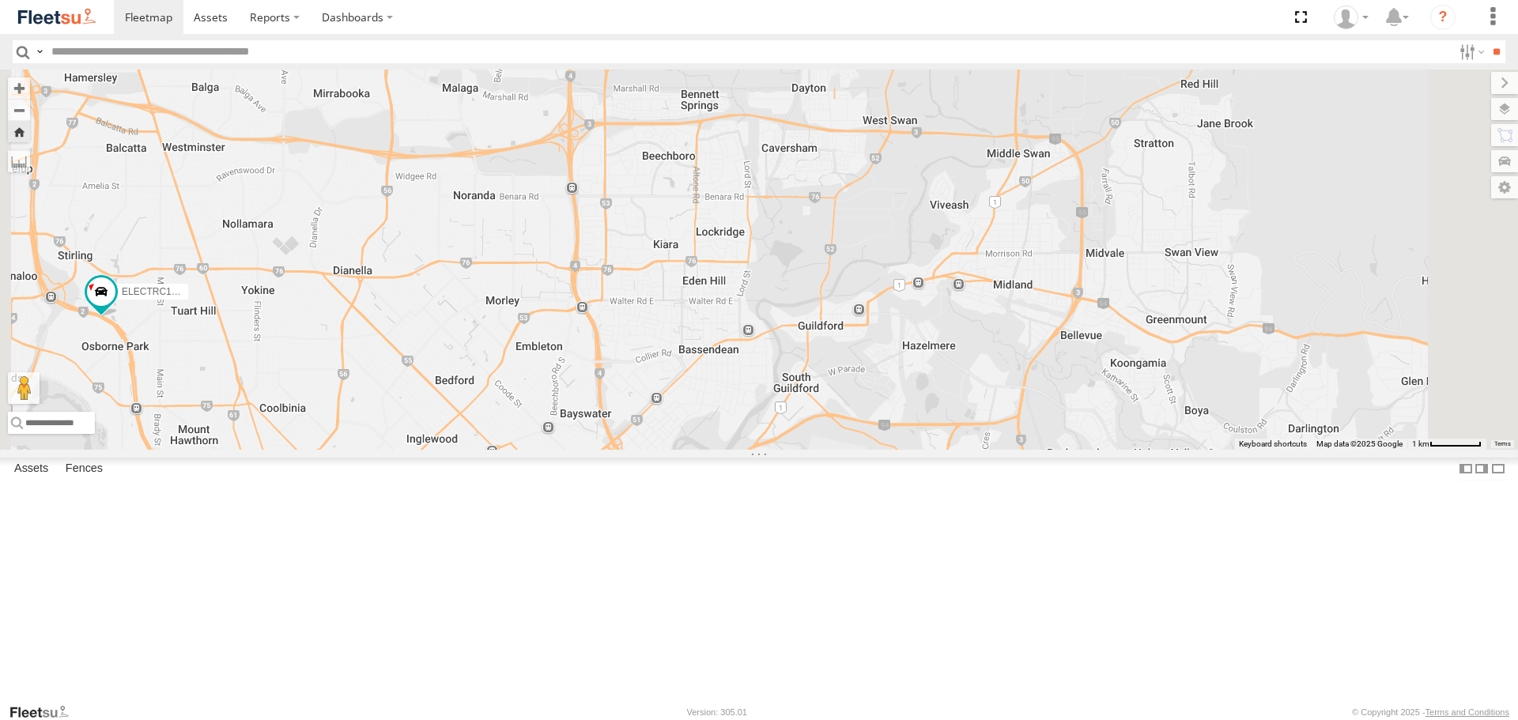
drag, startPoint x: 960, startPoint y: 501, endPoint x: 805, endPoint y: 372, distance: 201.5
click at [805, 372] on div "ELECTRC12 - [PERSON_NAME]" at bounding box center [759, 259] width 1518 height 379
